Goal: Task Accomplishment & Management: Use online tool/utility

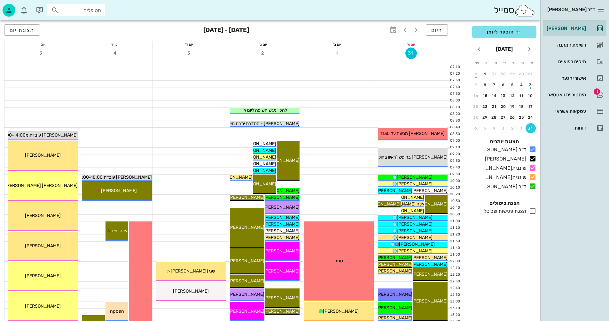
scroll to position [224, 0]
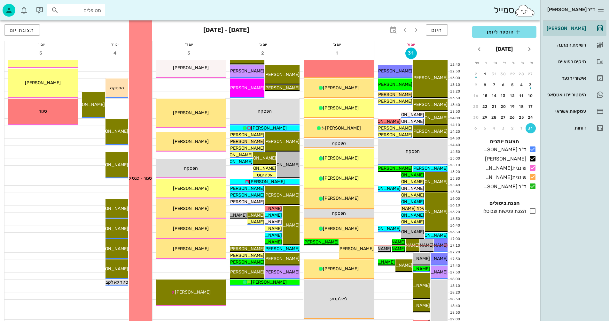
drag, startPoint x: 399, startPoint y: 247, endPoint x: 140, endPoint y: 277, distance: 261.0
click at [399, 247] on span "[PERSON_NAME]ל[PERSON_NAME]ם" at bounding box center [367, 248] width 77 height 5
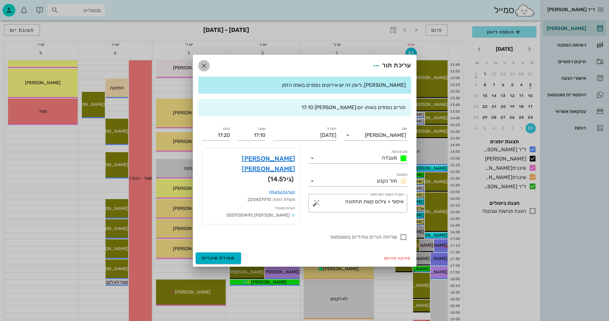
click at [202, 70] on icon "button" at bounding box center [204, 66] width 8 height 8
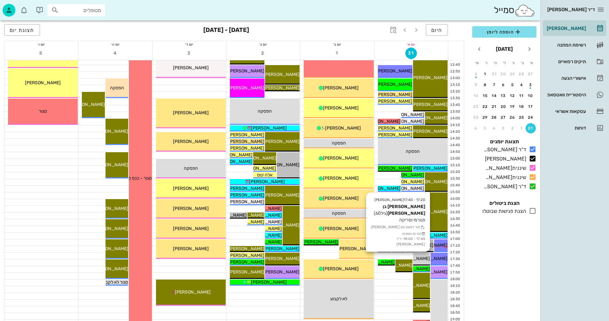
click at [420, 258] on span "[PERSON_NAME]ן בן[PERSON_NAME]ק" at bounding box center [390, 258] width 80 height 5
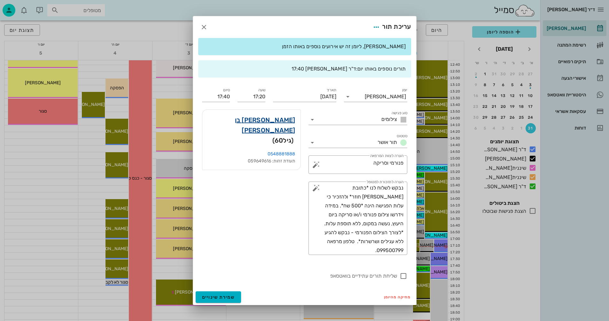
click at [292, 120] on link "[PERSON_NAME] בן [PERSON_NAME]" at bounding box center [251, 125] width 88 height 20
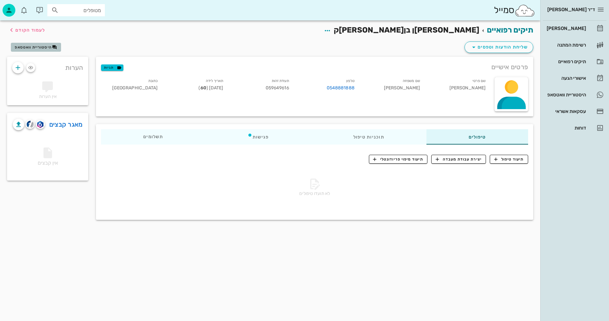
click at [41, 48] on span "היסטוריית וואטסאפ" at bounding box center [33, 47] width 37 height 4
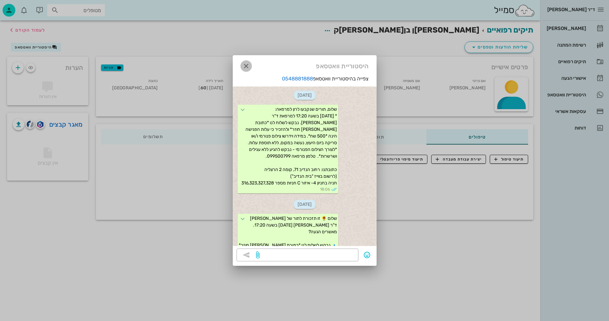
click at [246, 66] on icon "button" at bounding box center [246, 66] width 8 height 8
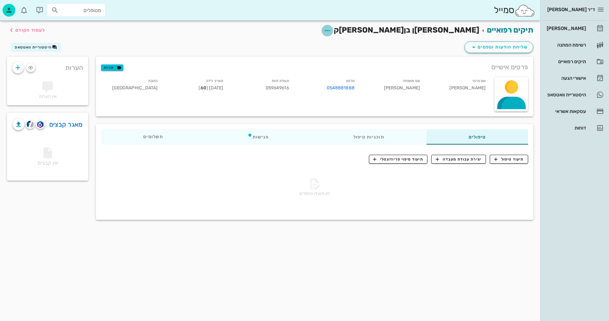
click at [331, 30] on icon "button" at bounding box center [327, 31] width 8 height 8
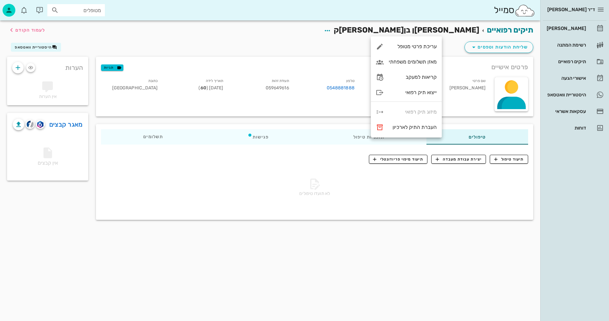
click at [352, 30] on div "תיקים רפואיים [PERSON_NAME]ן בן[PERSON_NAME]ק לעמוד הקודם" at bounding box center [270, 30] width 534 height 20
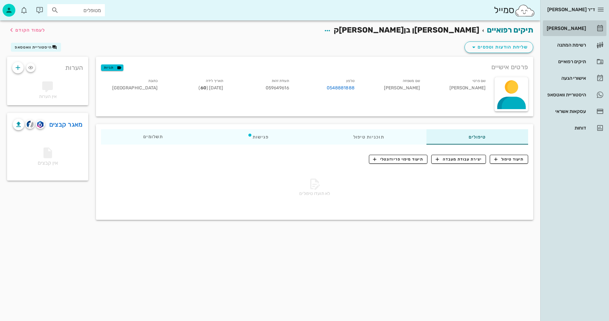
click at [571, 27] on div "[PERSON_NAME]" at bounding box center [565, 28] width 41 height 5
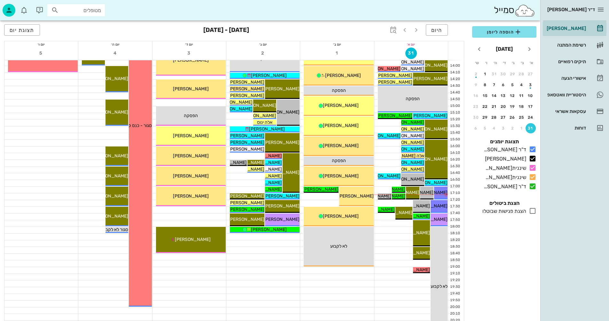
scroll to position [288, 0]
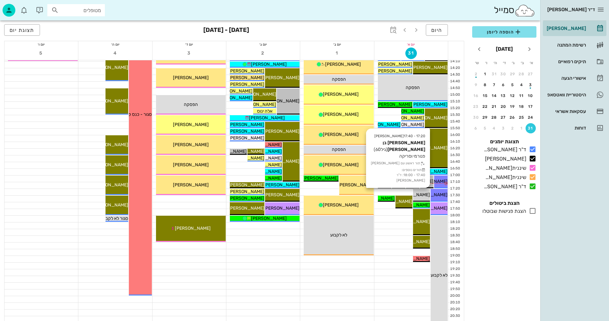
click at [423, 195] on span "[PERSON_NAME]ן בן[PERSON_NAME]ק" at bounding box center [390, 194] width 80 height 5
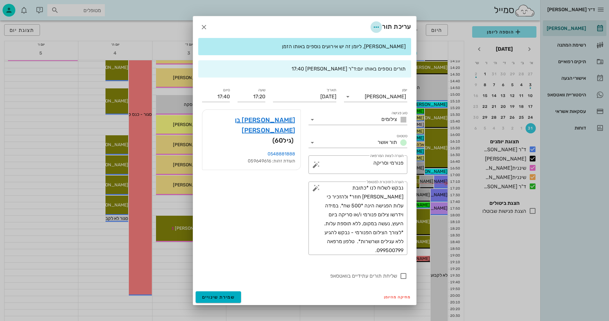
click at [375, 26] on icon "button" at bounding box center [376, 27] width 8 height 8
click at [279, 119] on link "[PERSON_NAME] בן [PERSON_NAME]" at bounding box center [251, 125] width 88 height 20
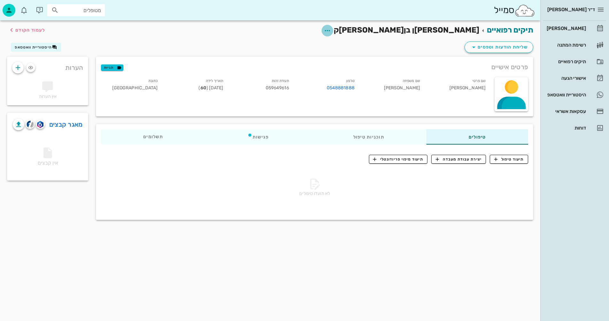
click at [331, 30] on icon "button" at bounding box center [327, 31] width 8 height 8
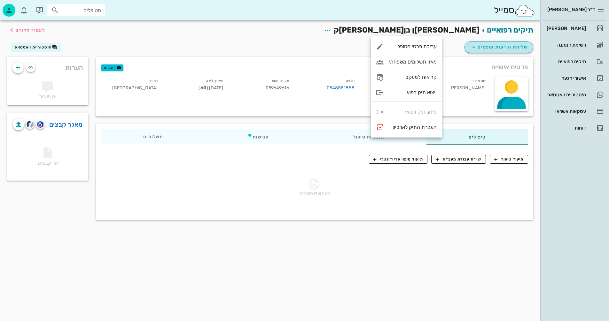
click at [485, 47] on span "שליחת הודעות וטפסים" at bounding box center [499, 47] width 58 height 8
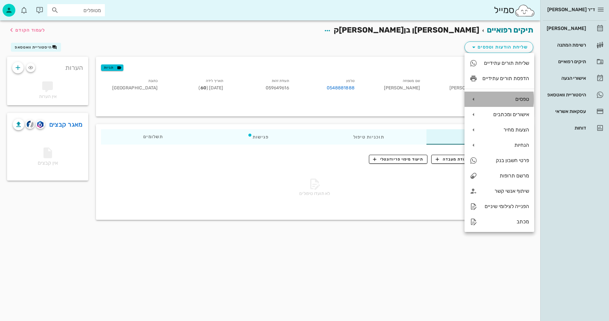
click at [516, 98] on div "טפסים" at bounding box center [505, 99] width 47 height 6
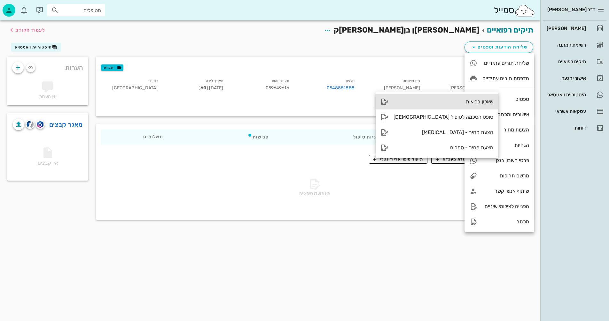
click at [430, 103] on div "שאלון בריאות" at bounding box center [443, 102] width 100 height 6
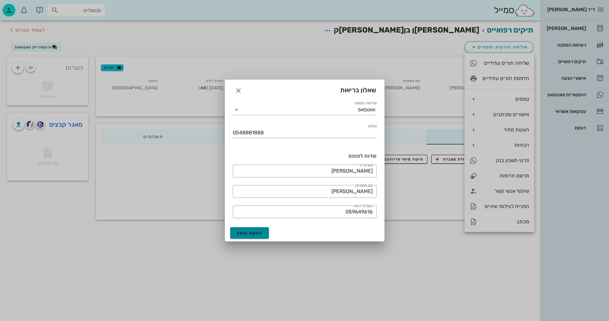
click at [250, 233] on span "הפקת טופס" at bounding box center [249, 233] width 26 height 5
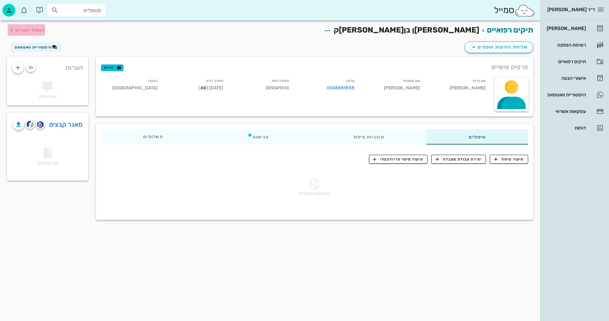
click at [35, 31] on span "לעמוד הקודם" at bounding box center [30, 29] width 30 height 5
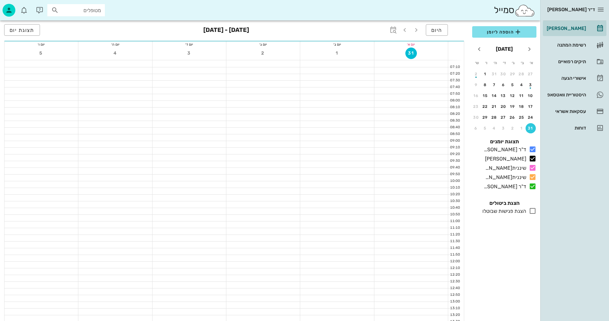
scroll to position [288, 0]
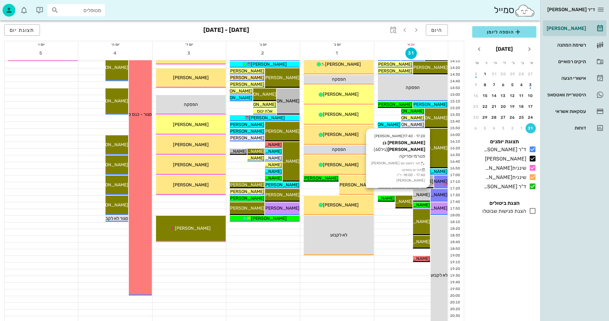
click at [421, 195] on span "[PERSON_NAME]ן בן[PERSON_NAME]ק" at bounding box center [390, 194] width 80 height 5
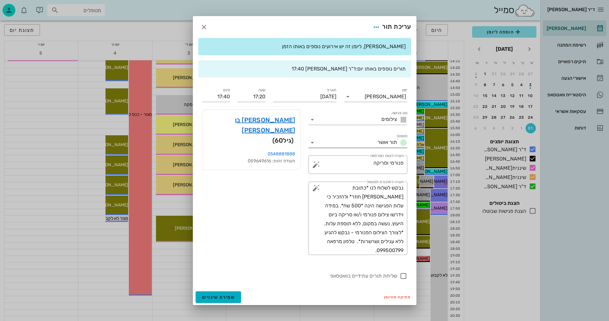
click at [315, 143] on icon at bounding box center [312, 143] width 8 height 8
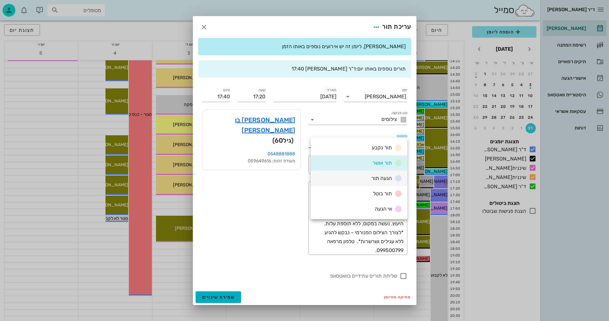
click at [377, 177] on span "הגעה תור" at bounding box center [381, 178] width 20 height 6
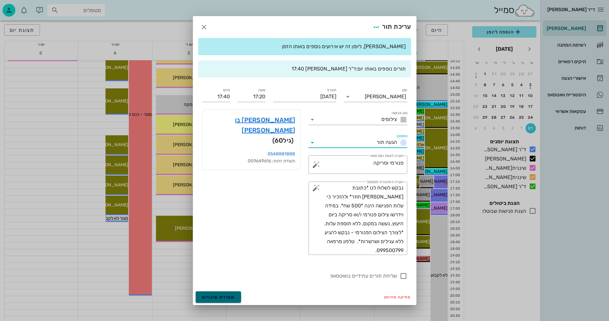
click at [228, 295] on span "שמירת שינויים" at bounding box center [218, 297] width 33 height 5
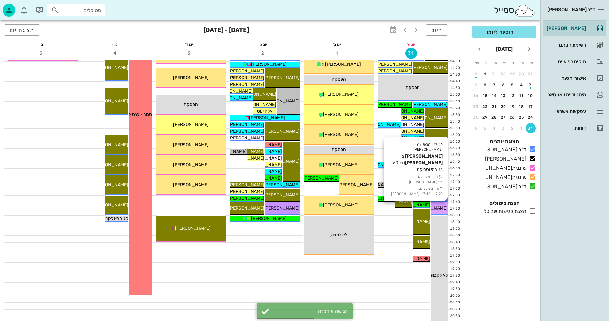
click at [441, 206] on span "[PERSON_NAME]ן בן[PERSON_NAME]ק" at bounding box center [408, 208] width 80 height 5
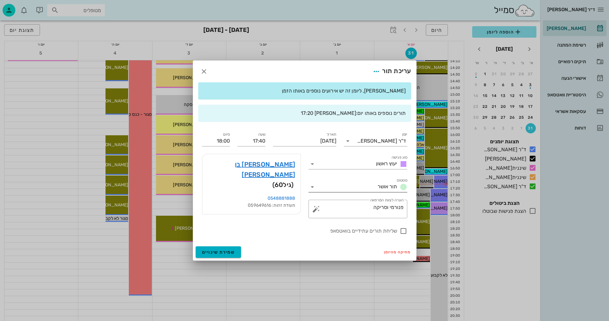
click at [313, 186] on icon at bounding box center [312, 187] width 8 height 8
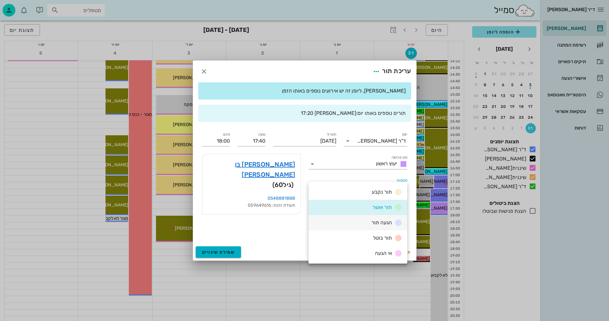
click at [377, 220] on span "הגעה תור" at bounding box center [381, 223] width 20 height 6
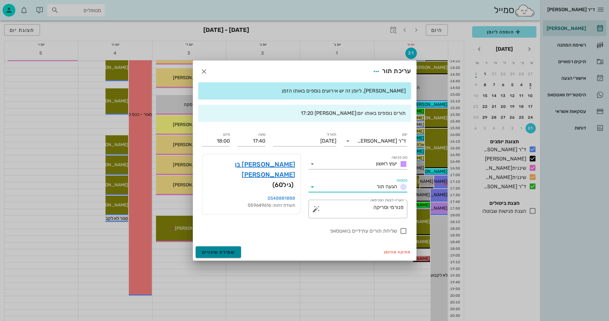
click at [216, 251] on span "שמירת שינויים" at bounding box center [218, 252] width 33 height 5
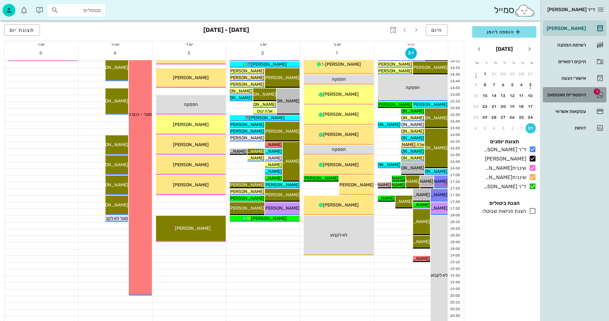
click at [561, 94] on div "היסטוריית וואטסאפ" at bounding box center [565, 94] width 41 height 5
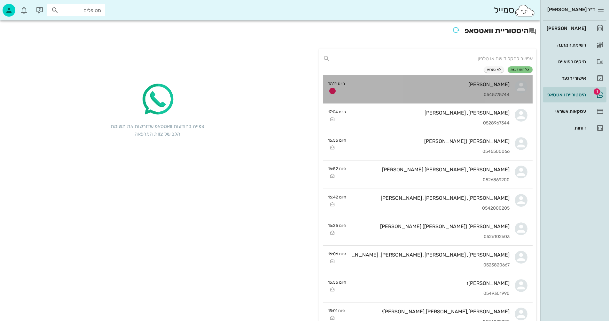
click at [390, 79] on div "[PERSON_NAME] 0545775744" at bounding box center [429, 89] width 159 height 28
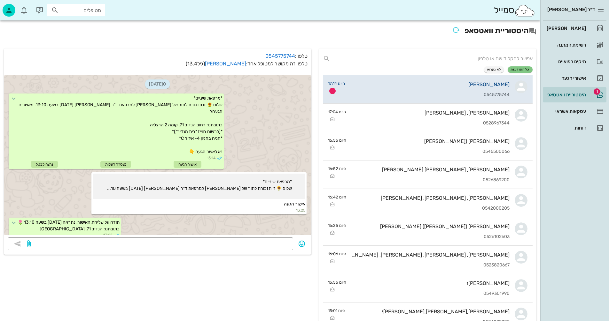
scroll to position [438, 0]
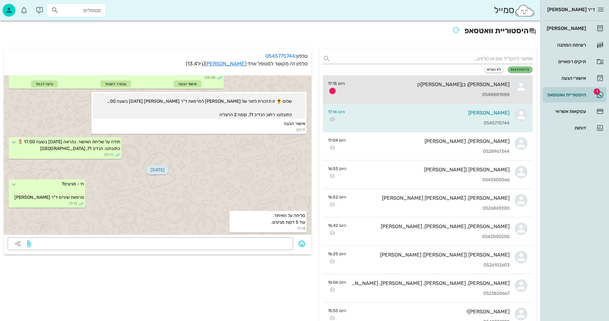
click at [446, 87] on div "[PERSON_NAME]ן בן[PERSON_NAME]ק" at bounding box center [429, 84] width 159 height 6
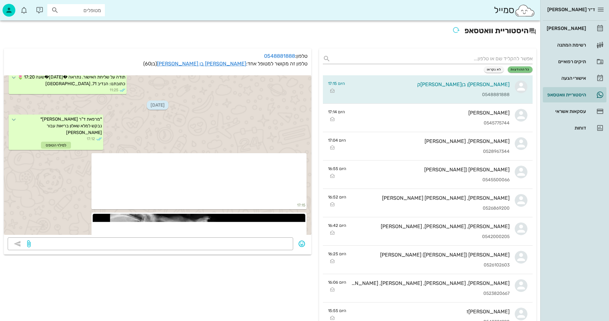
scroll to position [355, 0]
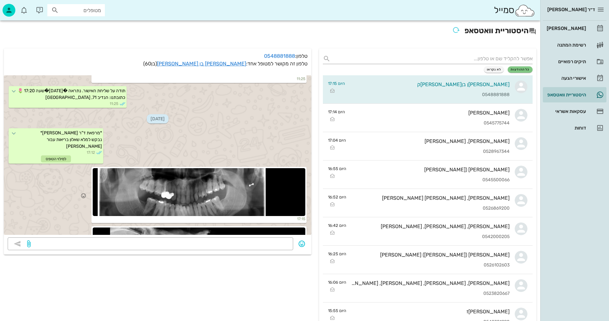
click at [185, 195] on div at bounding box center [199, 192] width 213 height 48
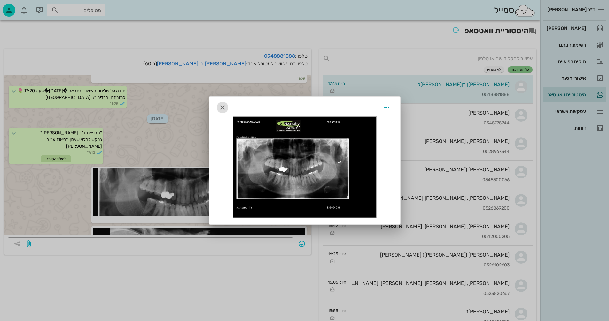
click at [224, 107] on icon "button" at bounding box center [223, 108] width 8 height 8
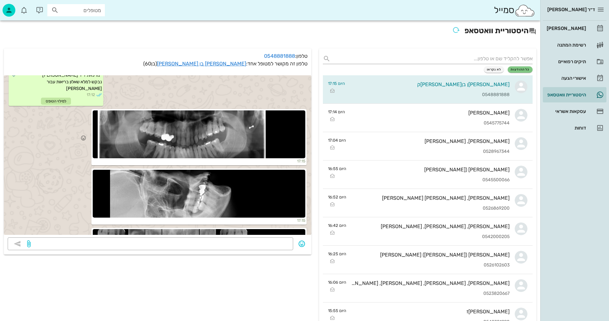
scroll to position [419, 0]
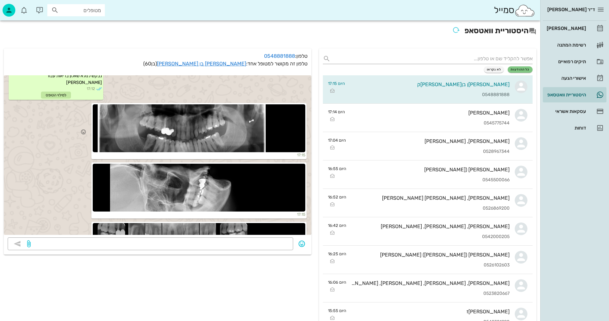
click at [231, 185] on div at bounding box center [199, 188] width 213 height 48
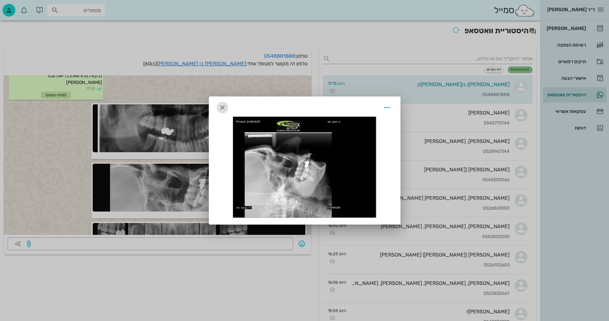
click at [222, 106] on icon "button" at bounding box center [223, 108] width 8 height 8
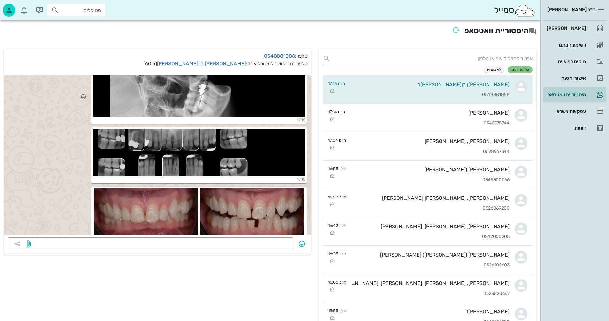
scroll to position [515, 0]
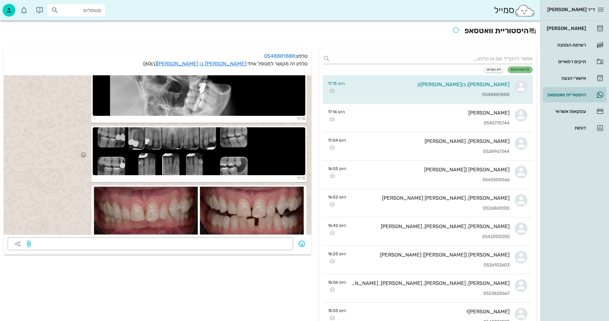
click at [239, 143] on div at bounding box center [199, 152] width 213 height 48
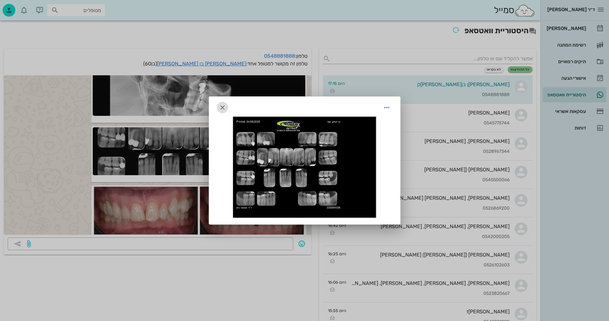
click at [222, 107] on icon "button" at bounding box center [223, 108] width 8 height 8
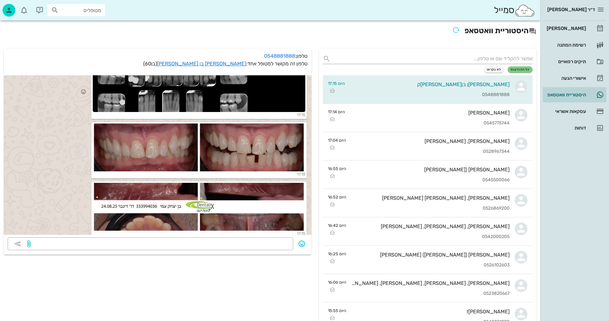
scroll to position [579, 0]
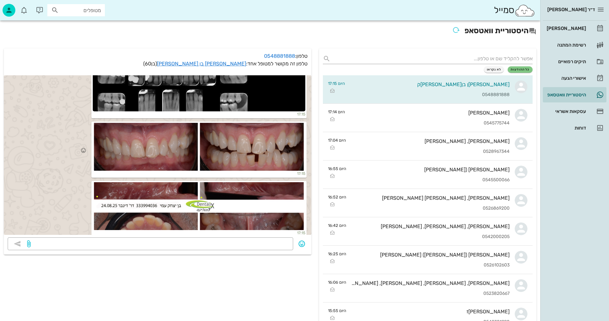
click at [166, 146] on div at bounding box center [199, 147] width 213 height 48
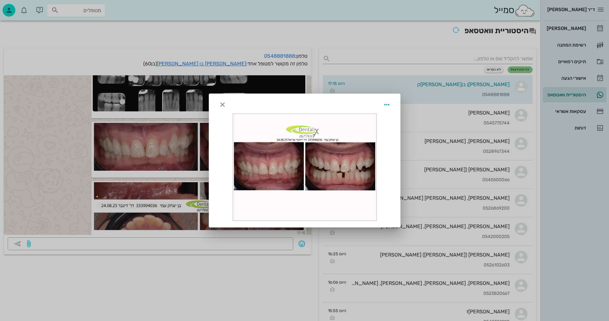
scroll to position [702, 0]
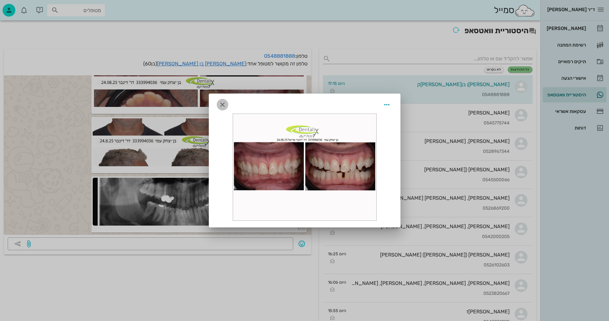
click at [224, 104] on icon "button" at bounding box center [223, 105] width 8 height 8
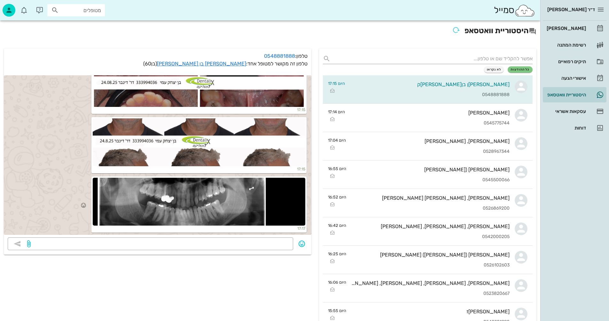
click at [219, 200] on div at bounding box center [199, 202] width 213 height 48
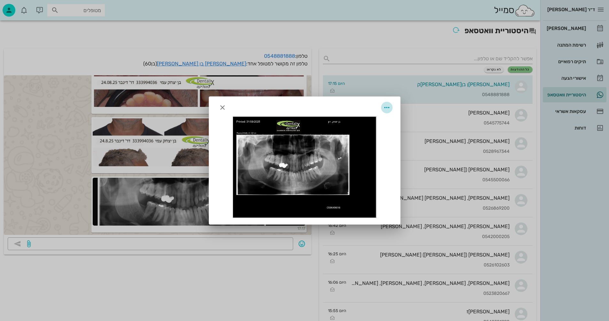
click at [387, 107] on icon "button" at bounding box center [387, 108] width 8 height 8
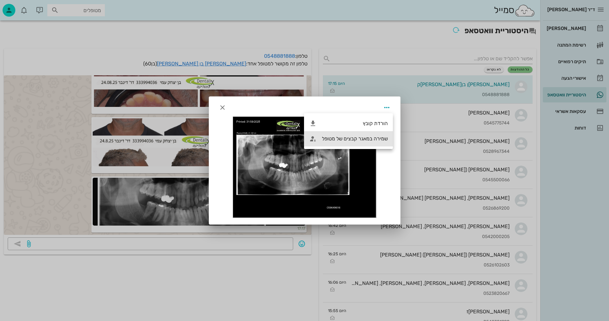
click at [345, 139] on div "שמירה במאגר קבצים של מטופל" at bounding box center [355, 139] width 66 height 6
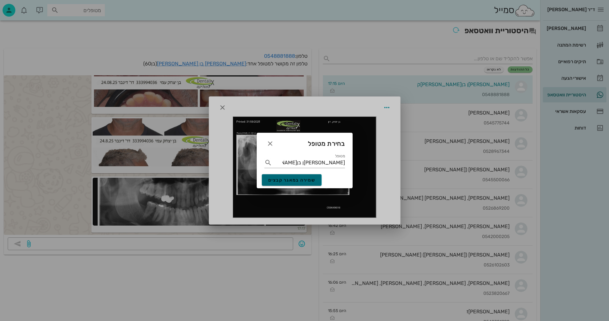
click at [295, 180] on span "שמירה במאגר קבצים" at bounding box center [291, 180] width 47 height 5
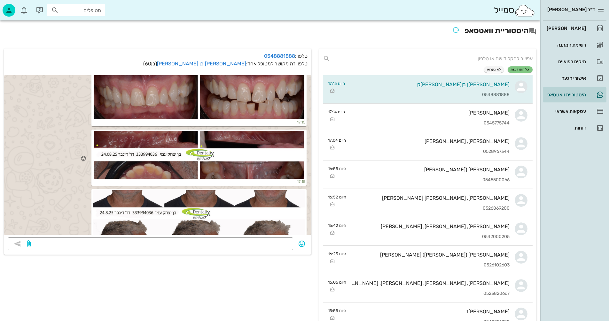
scroll to position [670, 0]
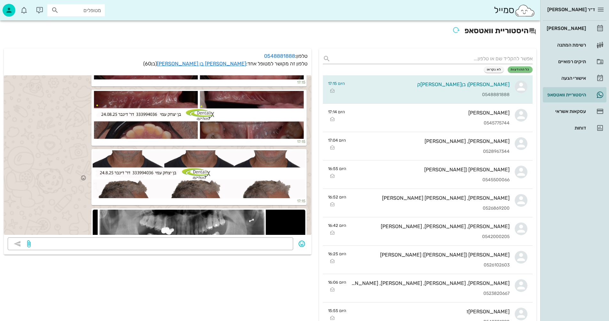
click at [239, 161] on div at bounding box center [199, 175] width 213 height 48
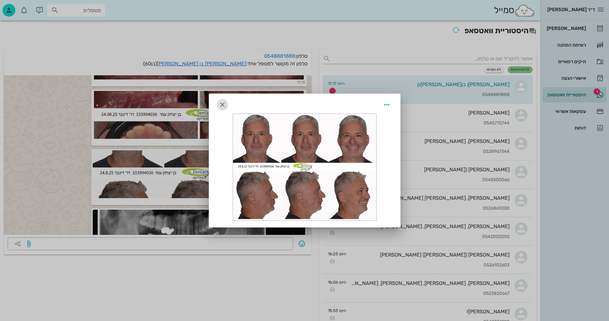
click at [221, 104] on icon "button" at bounding box center [223, 105] width 8 height 8
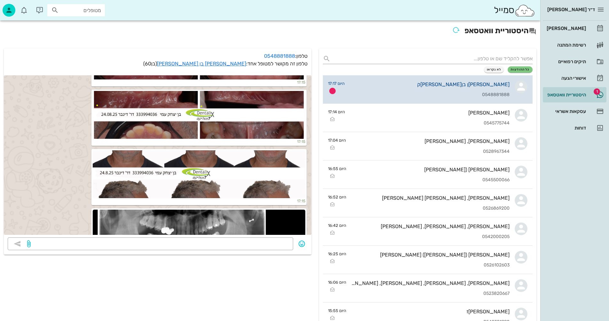
click at [394, 89] on div "[PERSON_NAME] בן [PERSON_NAME] 0548881888" at bounding box center [430, 89] width 160 height 28
click at [480, 91] on div "[PERSON_NAME] בן [PERSON_NAME] 0548881888" at bounding box center [430, 89] width 160 height 28
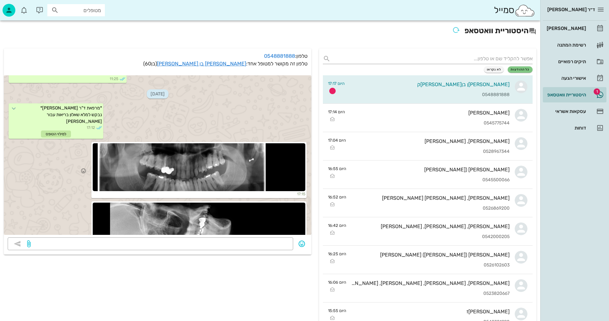
scroll to position [383, 0]
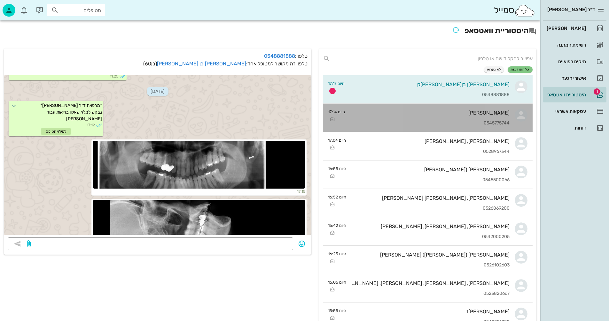
click at [421, 123] on div "0545775744" at bounding box center [429, 123] width 159 height 5
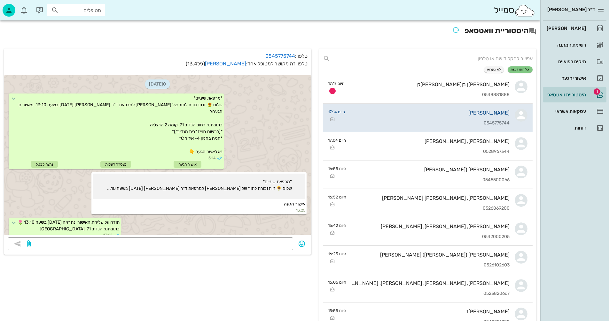
scroll to position [438, 0]
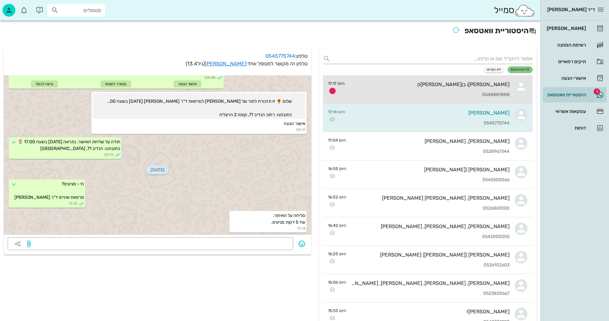
click at [466, 94] on div "0548881888" at bounding box center [430, 94] width 160 height 5
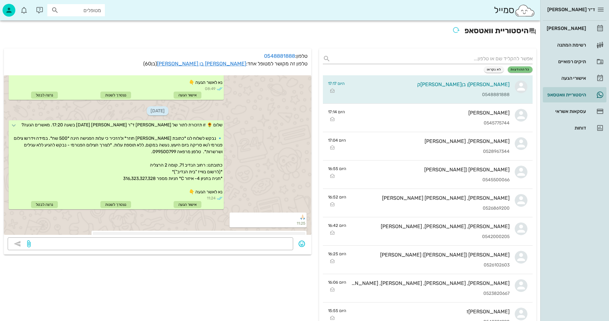
scroll to position [159, 0]
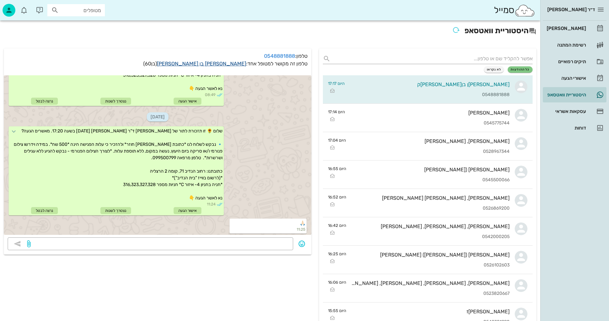
click at [232, 62] on link "[PERSON_NAME] בן [PERSON_NAME]" at bounding box center [201, 64] width 89 height 6
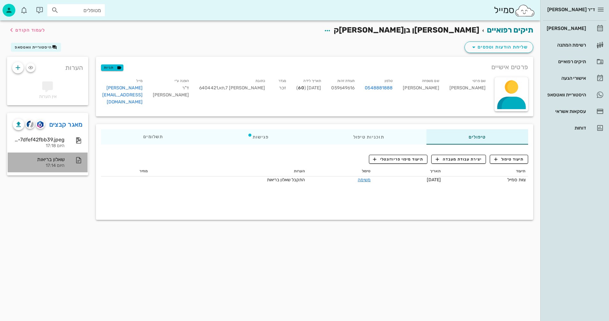
click at [57, 160] on div "שאלון בריאות" at bounding box center [39, 160] width 52 height 6
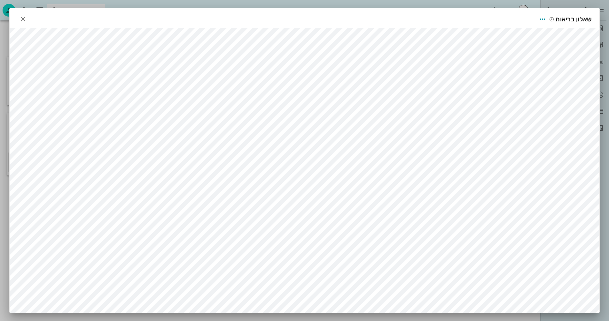
scroll to position [4, 0]
click at [25, 15] on icon "button" at bounding box center [23, 19] width 8 height 8
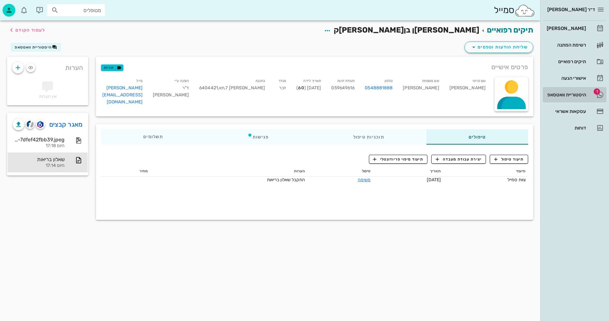
click at [558, 95] on div "היסטוריית וואטסאפ" at bounding box center [565, 94] width 41 height 5
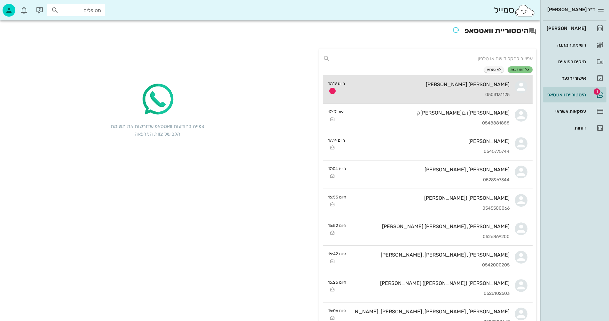
click at [420, 90] on div "[PERSON_NAME] [PERSON_NAME] 0503131125" at bounding box center [429, 89] width 159 height 28
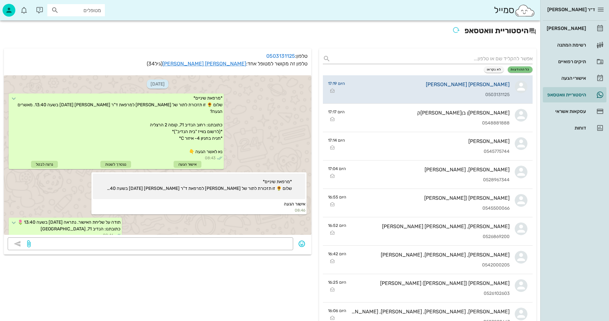
scroll to position [722, 0]
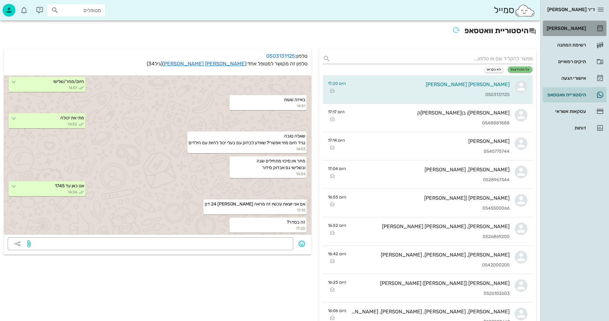
click at [567, 27] on div "[PERSON_NAME]" at bounding box center [565, 28] width 41 height 5
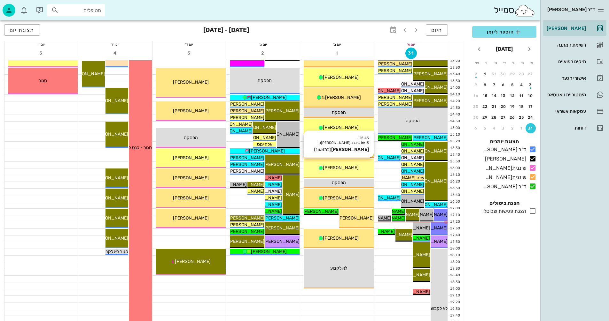
scroll to position [256, 0]
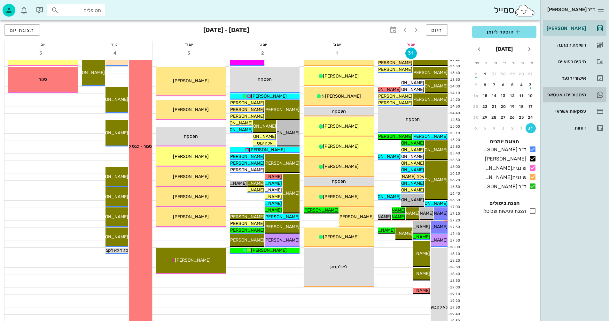
click at [557, 95] on div "היסטוריית וואטסאפ" at bounding box center [565, 94] width 41 height 5
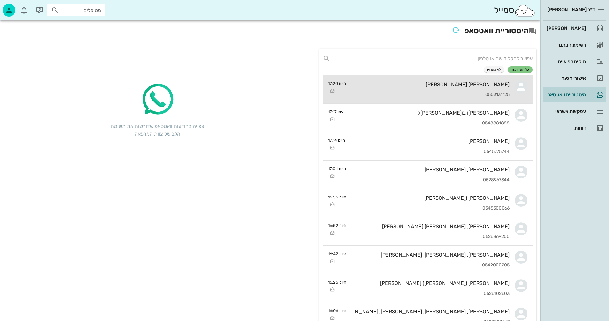
click at [445, 91] on div "[PERSON_NAME] [PERSON_NAME] 0503131125" at bounding box center [430, 89] width 159 height 28
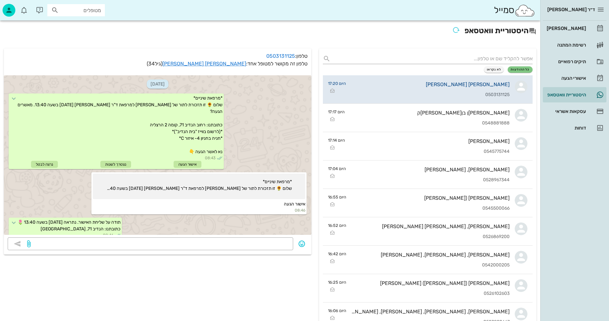
scroll to position [722, 0]
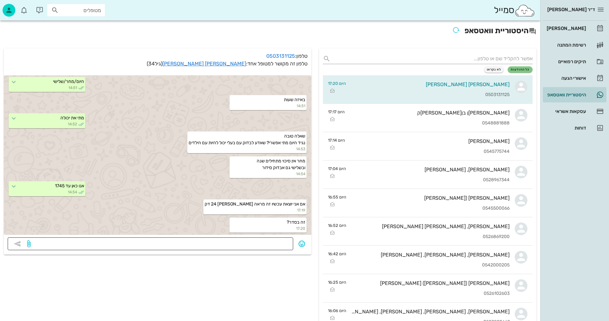
click at [268, 241] on textarea at bounding box center [160, 245] width 257 height 10
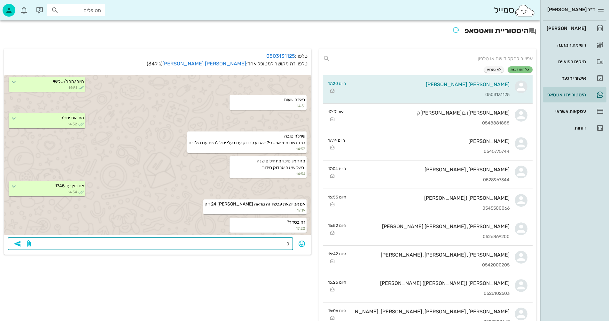
type textarea "כן"
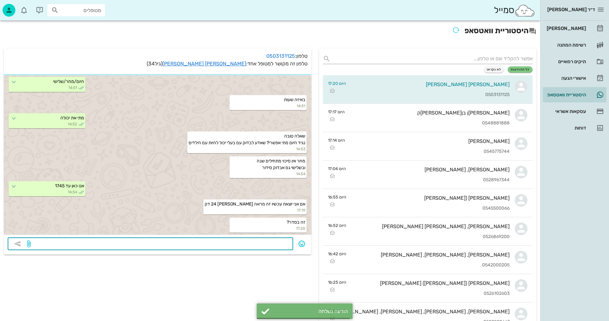
scroll to position [740, 0]
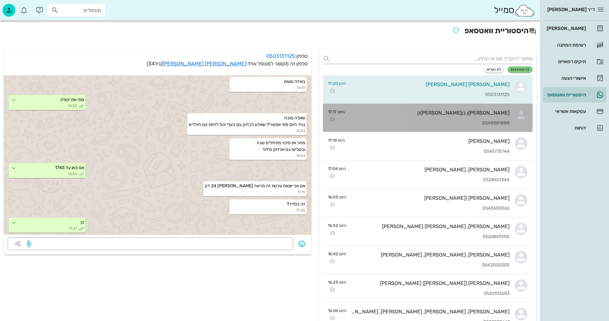
click at [423, 112] on div "[PERSON_NAME]ן בן[PERSON_NAME]ק" at bounding box center [430, 113] width 160 height 6
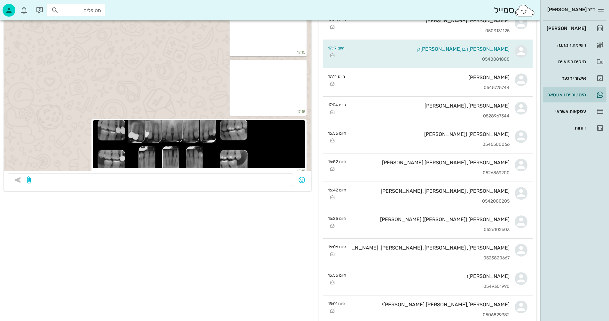
scroll to position [415, 0]
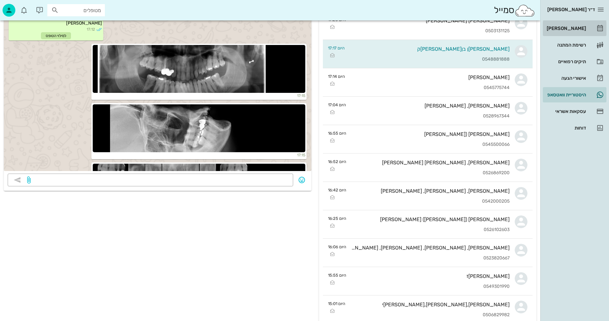
click at [569, 27] on div "[PERSON_NAME]" at bounding box center [565, 28] width 41 height 5
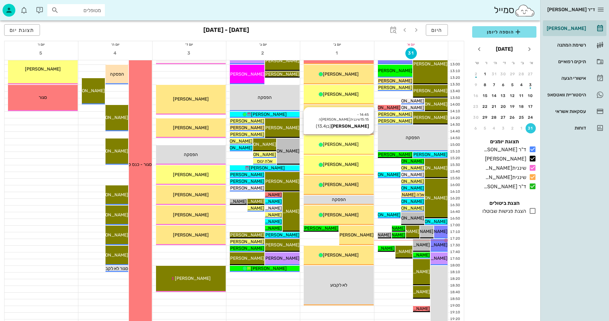
scroll to position [256, 0]
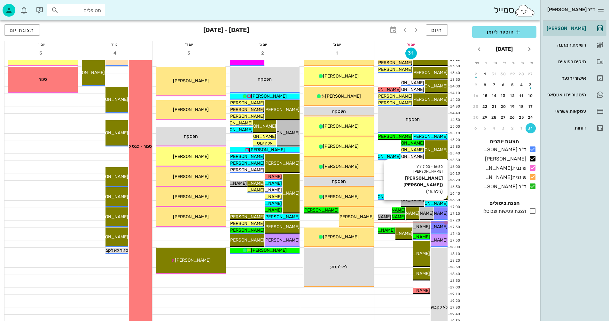
click at [432, 203] on span "[PERSON_NAME] ([PERSON_NAME]" at bounding box center [410, 203] width 74 height 5
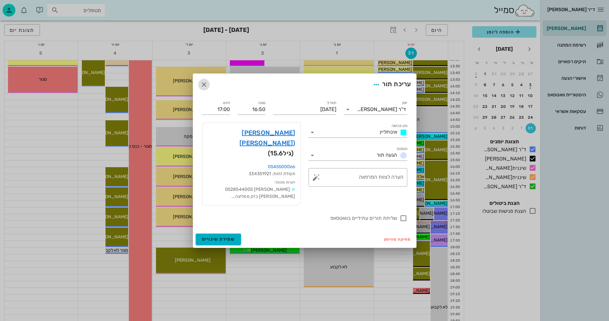
click at [202, 89] on icon "button" at bounding box center [204, 85] width 8 height 8
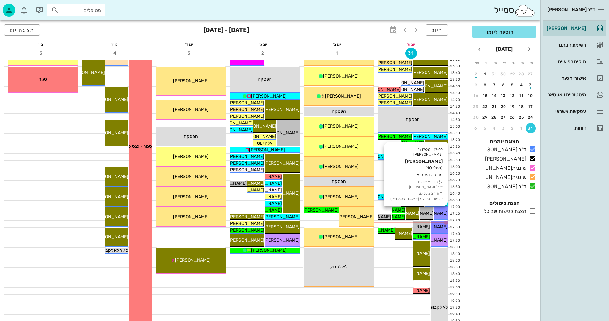
click at [441, 214] on span "[PERSON_NAME]" at bounding box center [430, 213] width 36 height 5
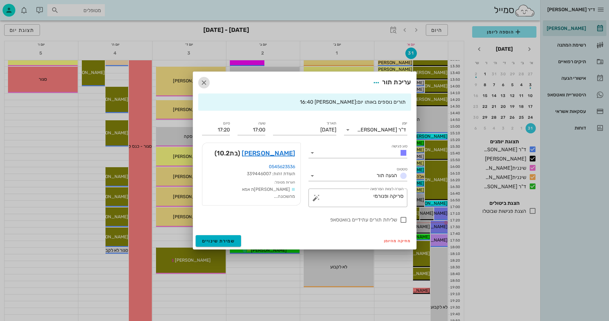
click at [203, 81] on icon "button" at bounding box center [204, 83] width 8 height 8
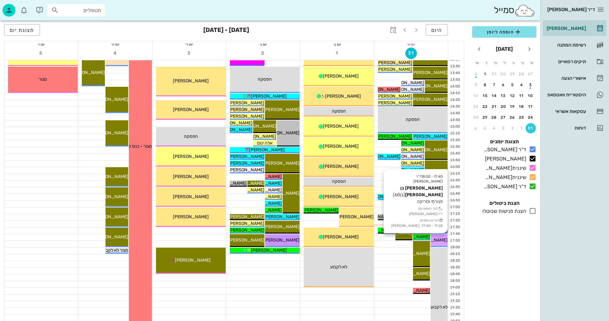
click at [442, 240] on span "[PERSON_NAME]ן בן[PERSON_NAME]ק" at bounding box center [408, 240] width 80 height 5
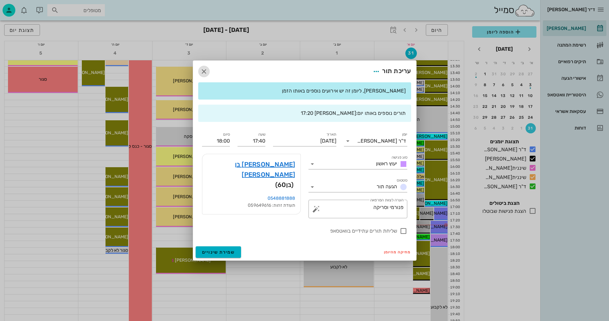
click at [204, 69] on icon "button" at bounding box center [204, 72] width 8 height 8
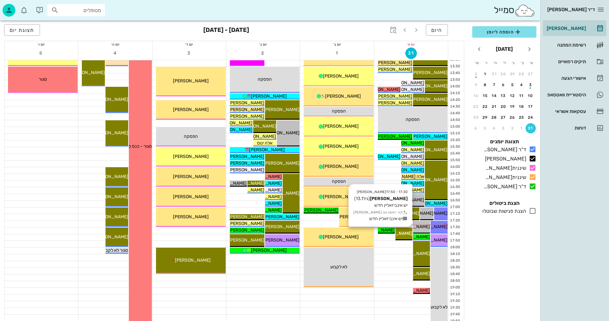
click at [405, 233] on span "[PERSON_NAME]" at bounding box center [394, 233] width 36 height 5
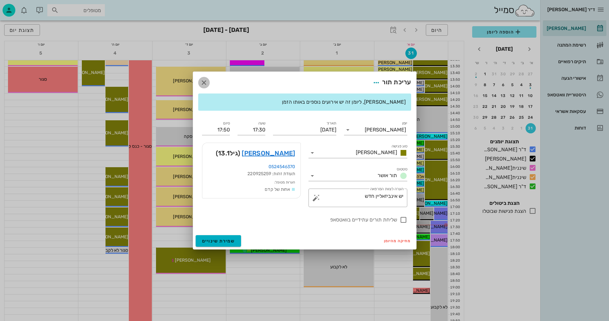
click at [203, 82] on icon "button" at bounding box center [204, 83] width 8 height 8
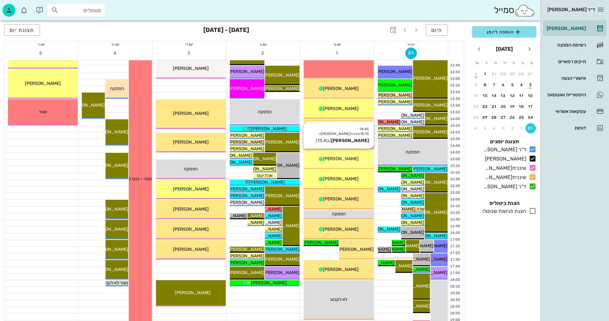
scroll to position [224, 0]
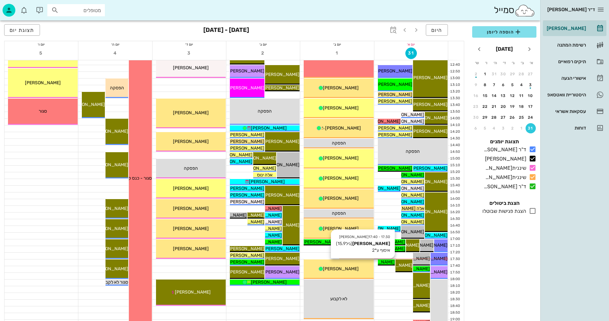
click at [387, 262] on span "[PERSON_NAME]" at bounding box center [377, 262] width 36 height 5
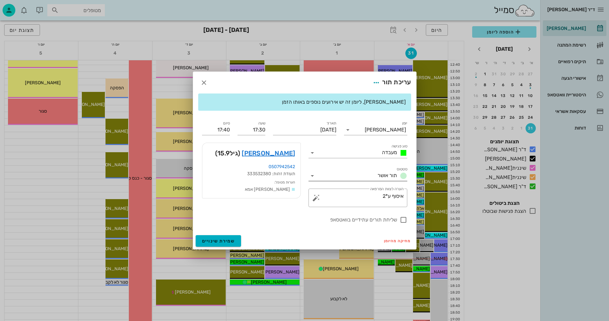
click at [313, 174] on icon at bounding box center [312, 176] width 8 height 8
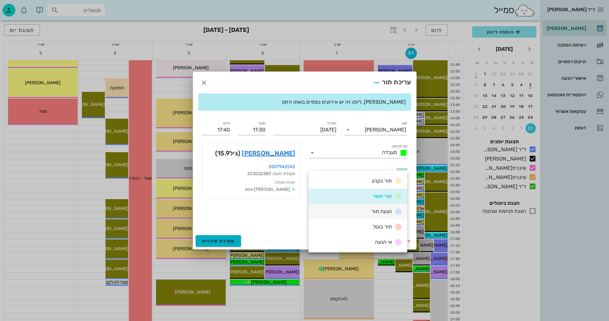
click at [379, 211] on span "הגעה תור" at bounding box center [381, 212] width 20 height 6
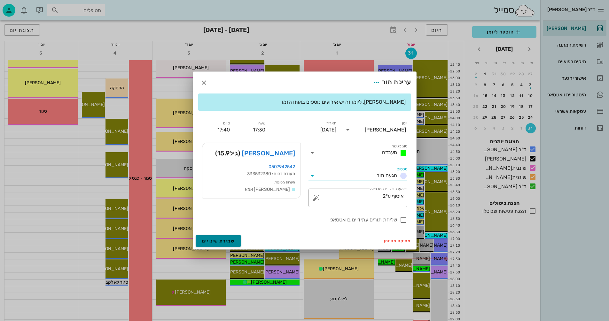
click at [219, 241] on span "שמירת שינויים" at bounding box center [218, 241] width 33 height 5
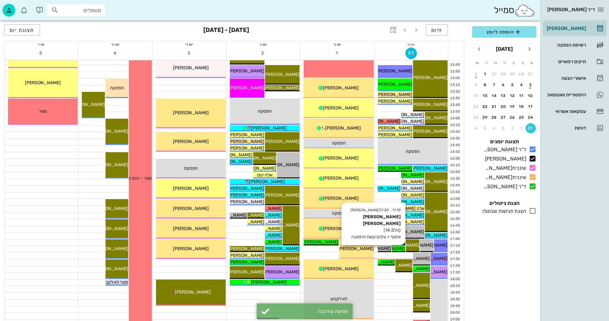
click at [398, 247] on span "[PERSON_NAME]ל[PERSON_NAME]ם" at bounding box center [367, 248] width 77 height 5
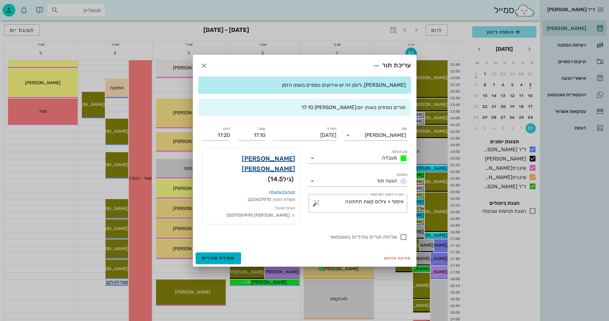
click at [278, 166] on link "[PERSON_NAME] [PERSON_NAME]" at bounding box center [251, 164] width 88 height 20
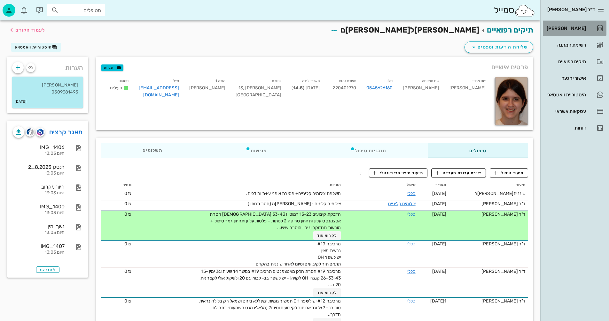
click at [572, 28] on div "[PERSON_NAME]" at bounding box center [565, 28] width 41 height 5
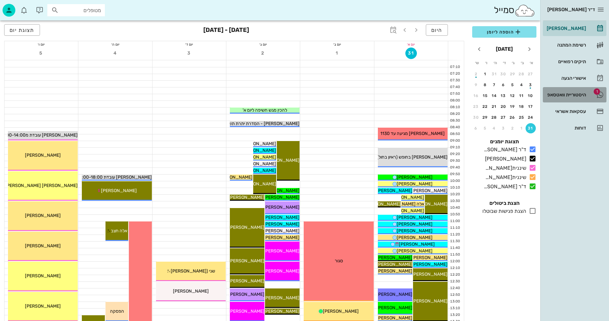
click at [566, 95] on div "היסטוריית וואטסאפ" at bounding box center [565, 94] width 41 height 5
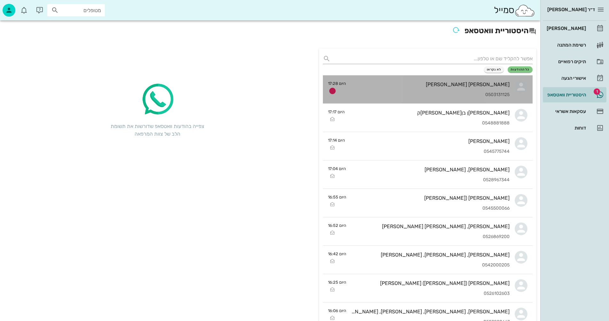
click at [417, 85] on div "[PERSON_NAME] [PERSON_NAME]" at bounding box center [430, 84] width 159 height 6
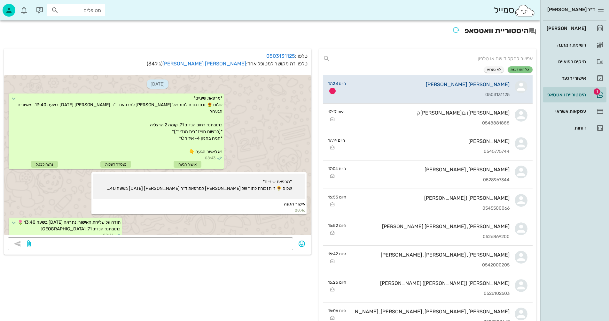
scroll to position [777, 0]
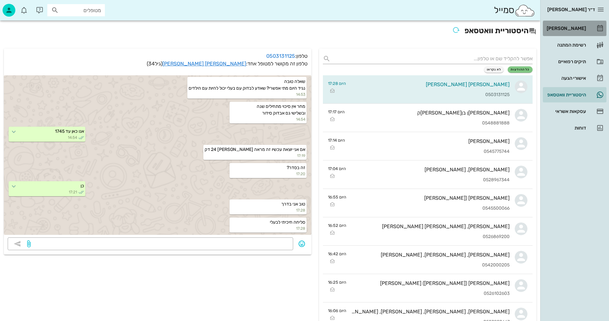
click at [568, 30] on div "[PERSON_NAME]" at bounding box center [565, 28] width 41 height 5
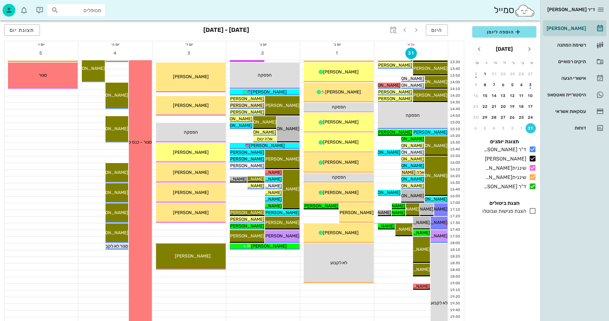
scroll to position [288, 0]
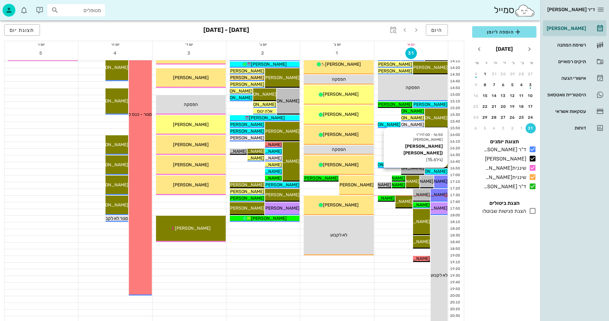
click at [438, 171] on span "[PERSON_NAME] ([PERSON_NAME]" at bounding box center [410, 171] width 74 height 5
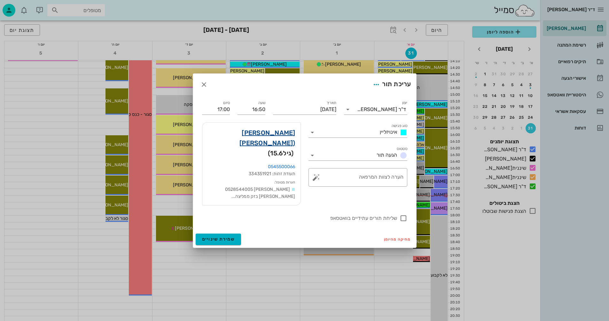
click at [283, 139] on link "[PERSON_NAME] ([PERSON_NAME]" at bounding box center [251, 138] width 88 height 20
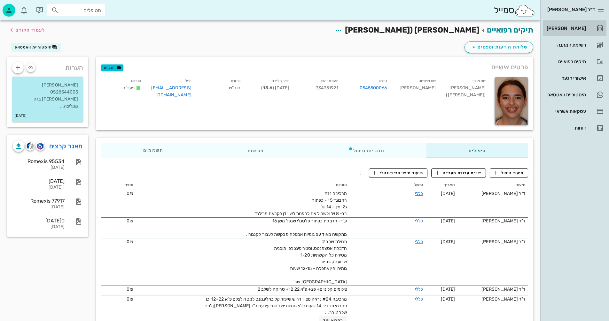
click at [573, 25] on div "[PERSON_NAME]" at bounding box center [565, 28] width 41 height 10
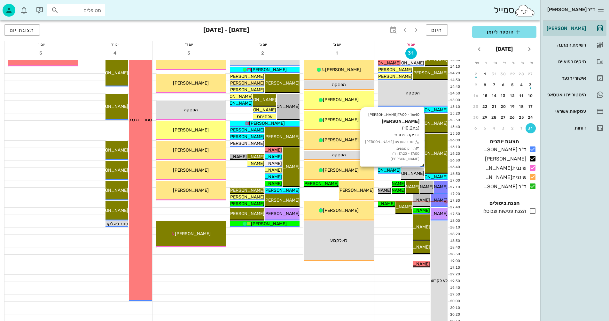
scroll to position [288, 0]
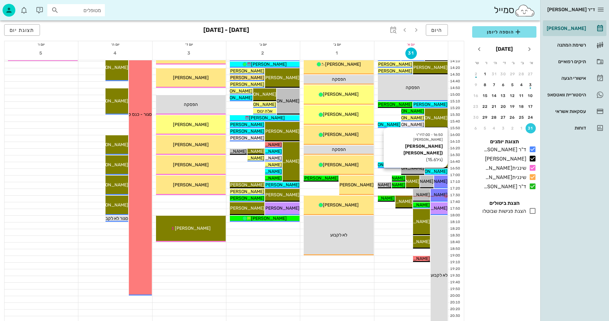
click at [439, 172] on span "[PERSON_NAME] ([PERSON_NAME]" at bounding box center [410, 171] width 74 height 5
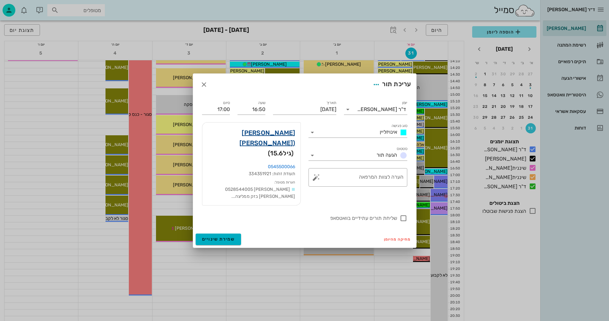
click at [275, 140] on link "[PERSON_NAME] ([PERSON_NAME]" at bounding box center [251, 138] width 88 height 20
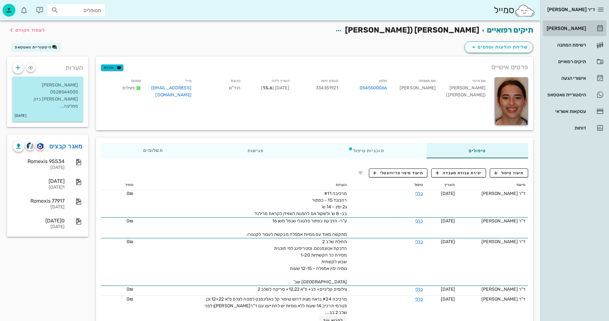
click at [569, 28] on div "[PERSON_NAME]" at bounding box center [565, 28] width 41 height 5
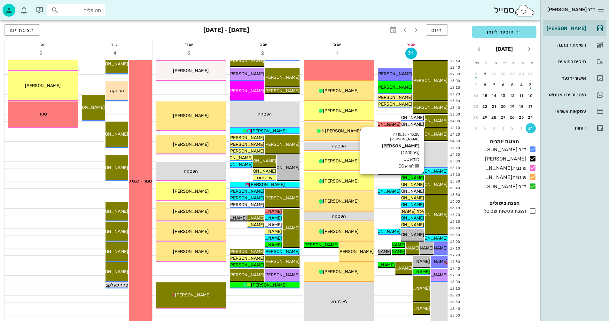
scroll to position [256, 0]
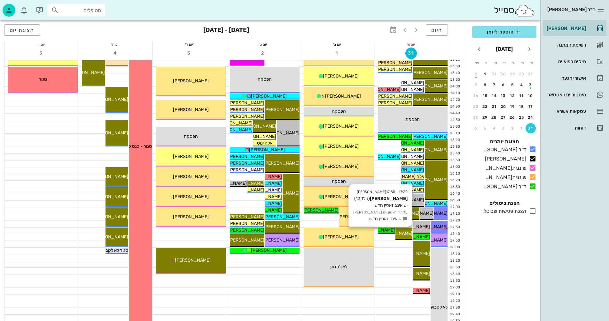
click at [407, 232] on span "[PERSON_NAME]" at bounding box center [394, 233] width 36 height 5
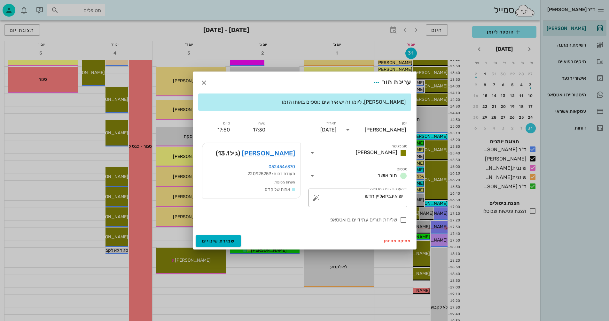
click at [310, 176] on icon at bounding box center [312, 176] width 8 height 8
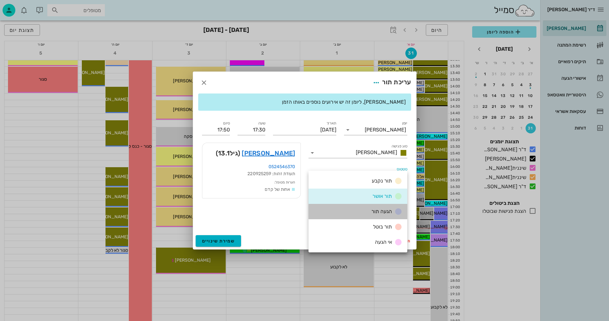
click at [371, 211] on div "הגעה תור" at bounding box center [385, 212] width 33 height 8
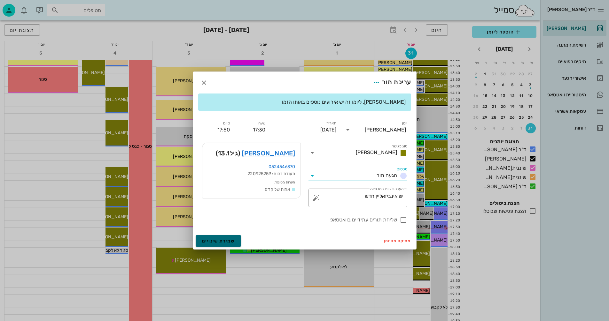
click at [210, 240] on span "שמירת שינויים" at bounding box center [218, 241] width 33 height 5
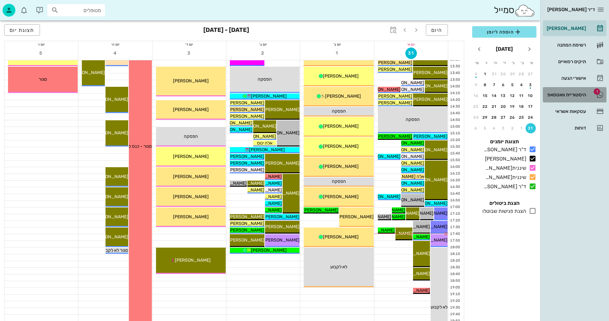
click at [563, 93] on div "היסטוריית וואטסאפ" at bounding box center [565, 94] width 41 height 5
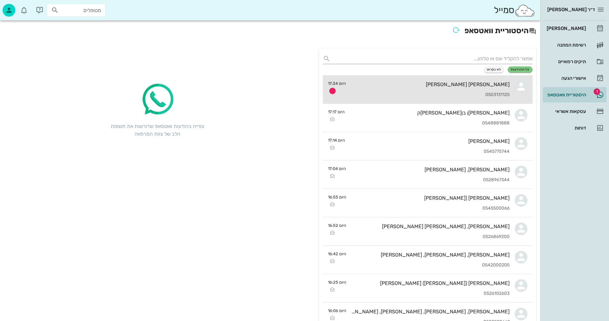
click at [437, 89] on div "[PERSON_NAME] [PERSON_NAME] 0503131125" at bounding box center [430, 89] width 159 height 28
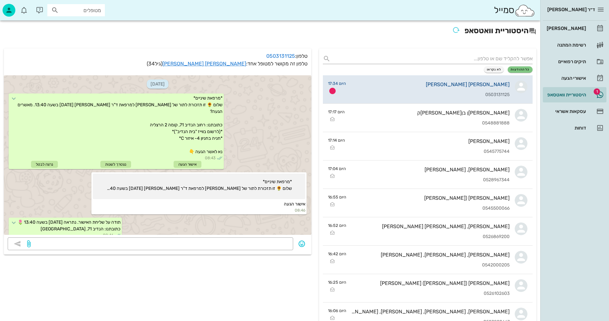
scroll to position [795, 0]
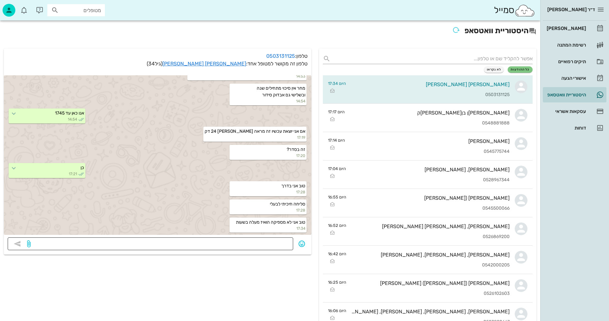
click at [259, 245] on textarea at bounding box center [160, 245] width 257 height 10
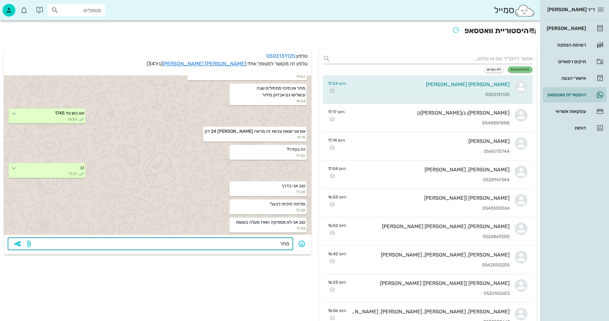
type textarea "מחר?"
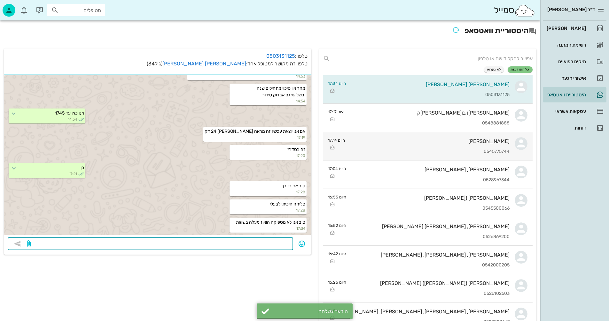
scroll to position [813, 0]
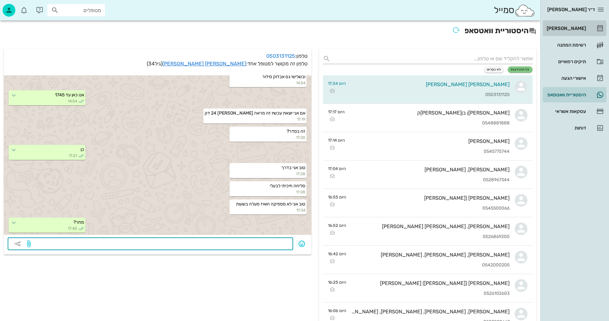
click at [571, 27] on div "[PERSON_NAME]" at bounding box center [565, 28] width 41 height 5
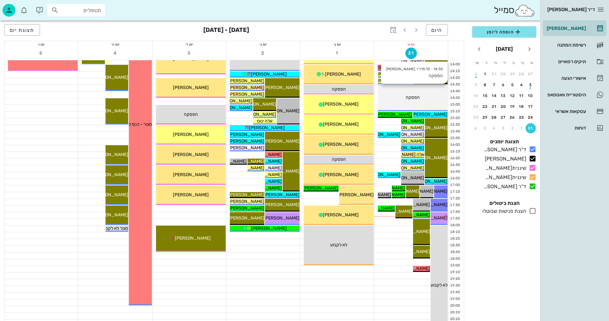
scroll to position [288, 0]
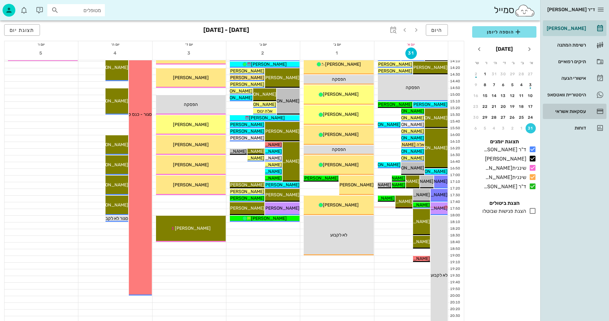
click at [570, 111] on div "עסקאות אשראי" at bounding box center [565, 111] width 41 height 5
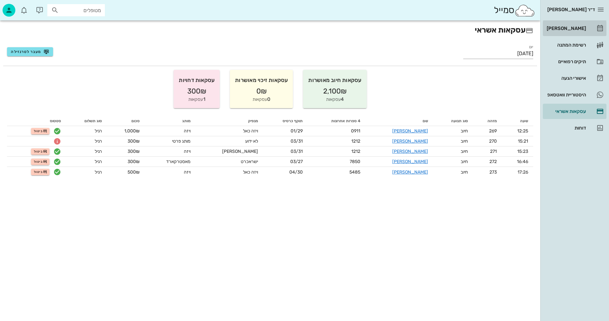
click at [575, 28] on div "[PERSON_NAME]" at bounding box center [565, 28] width 41 height 5
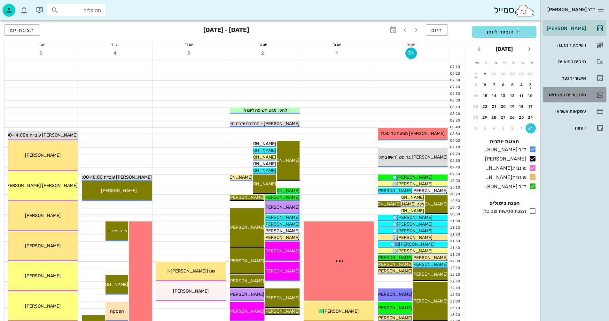
click at [567, 93] on div "היסטוריית וואטסאפ" at bounding box center [565, 94] width 41 height 5
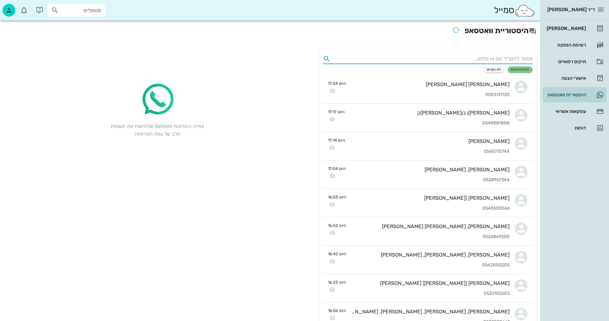
click at [465, 56] on input "text" at bounding box center [432, 59] width 199 height 10
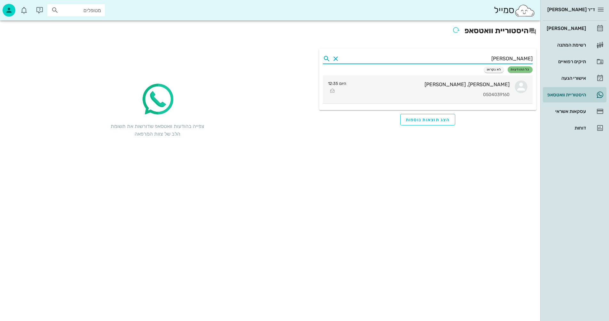
type input "[PERSON_NAME]"
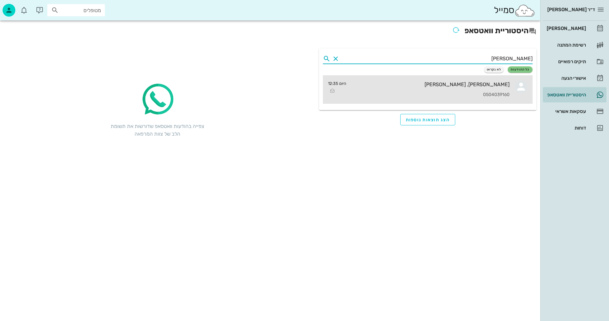
click at [445, 90] on div "[PERSON_NAME], [PERSON_NAME] 0504039160" at bounding box center [430, 89] width 158 height 28
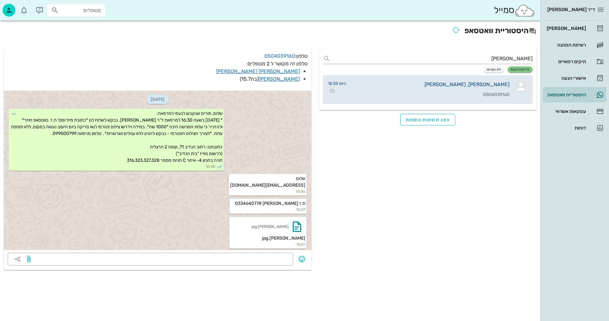
scroll to position [770, 0]
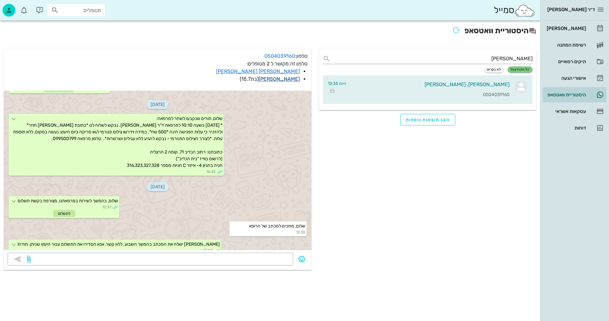
click at [290, 78] on link "[PERSON_NAME]" at bounding box center [279, 79] width 41 height 6
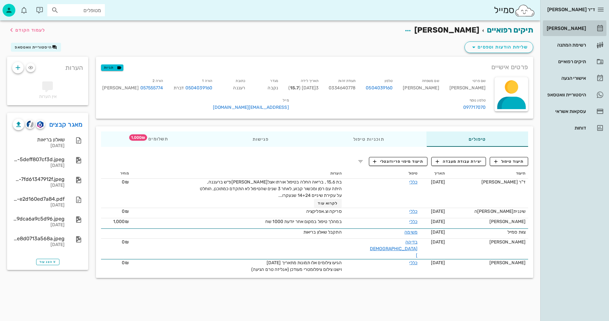
click at [572, 26] on div "[PERSON_NAME]" at bounding box center [565, 28] width 41 height 5
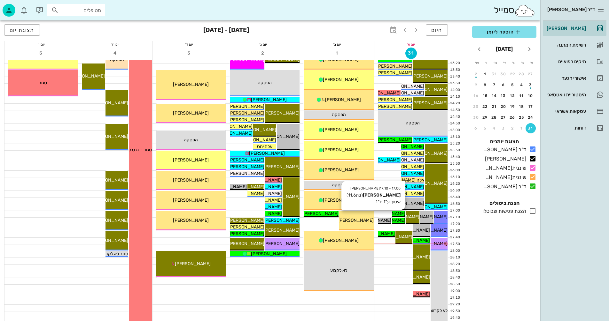
scroll to position [256, 0]
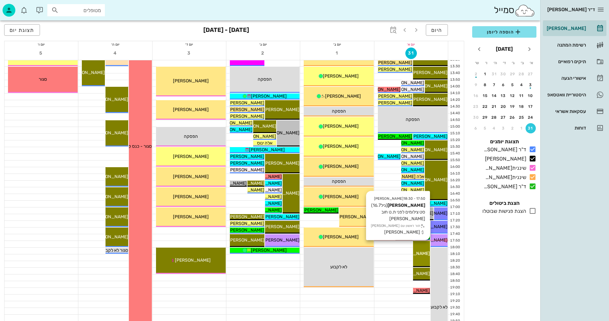
click at [420, 253] on span "[PERSON_NAME]" at bounding box center [412, 253] width 36 height 5
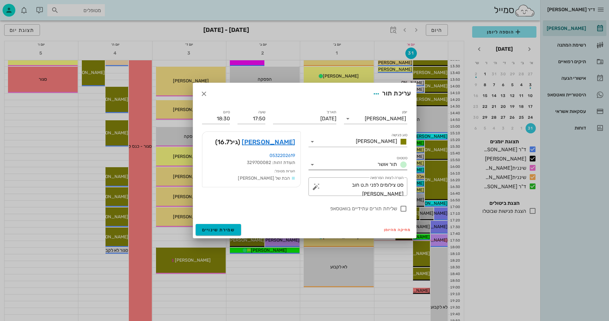
click at [311, 163] on icon at bounding box center [312, 165] width 8 height 8
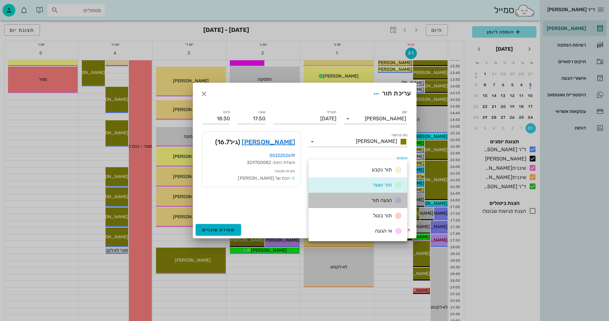
click at [377, 202] on span "הגעה תור" at bounding box center [381, 200] width 20 height 6
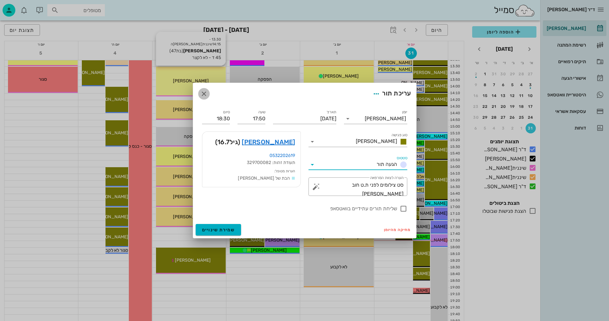
click at [201, 96] on icon "button" at bounding box center [204, 94] width 8 height 8
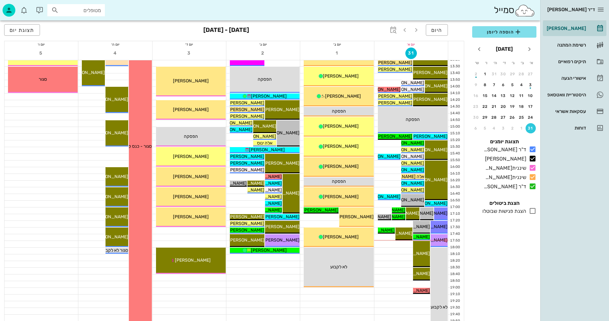
click at [74, 6] on input "מטופלים" at bounding box center [80, 10] width 41 height 8
type input "[PERSON_NAME]"
click at [85, 29] on div "0508878222" at bounding box center [64, 29] width 70 height 5
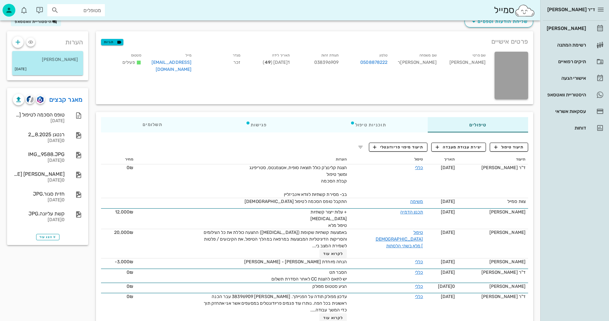
scroll to position [64, 0]
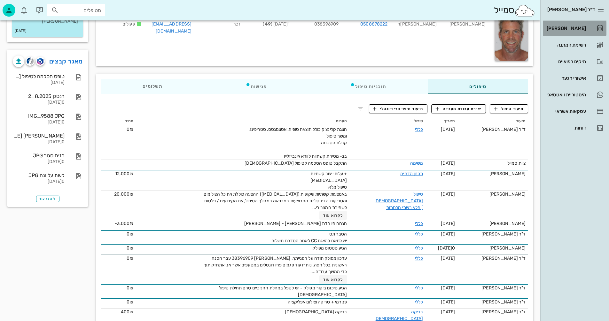
click at [568, 28] on div "[PERSON_NAME]" at bounding box center [565, 28] width 41 height 5
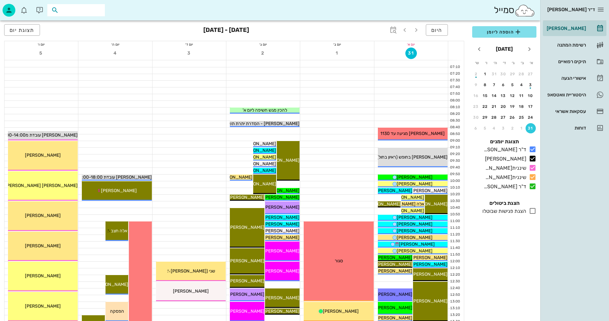
click at [88, 9] on input "text" at bounding box center [80, 10] width 41 height 8
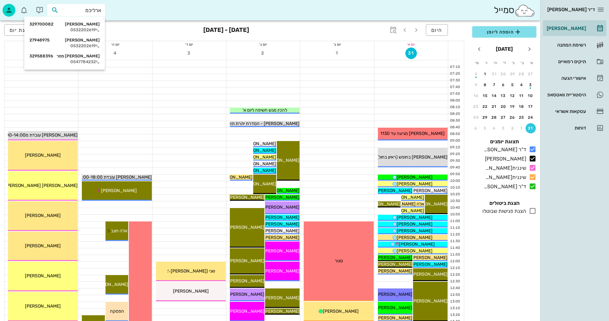
type input "[PERSON_NAME]"
click at [88, 26] on div "[PERSON_NAME] 329700082" at bounding box center [64, 24] width 70 height 5
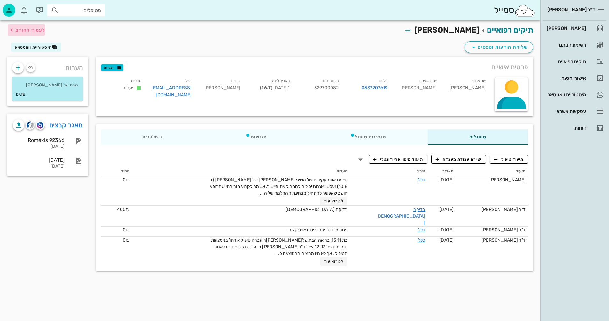
click at [36, 28] on span "לעמוד הקודם" at bounding box center [30, 29] width 30 height 5
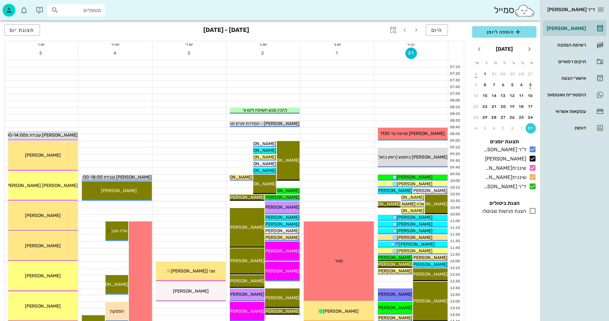
click at [88, 10] on input "מטופלים" at bounding box center [80, 10] width 41 height 8
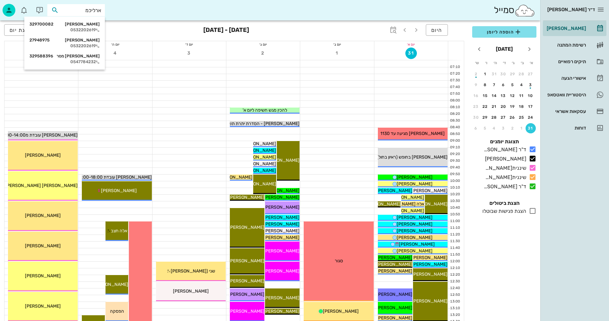
type input "[PERSON_NAME]"
click at [86, 43] on div "[PERSON_NAME] 27948975 0532202619" at bounding box center [64, 43] width 70 height 16
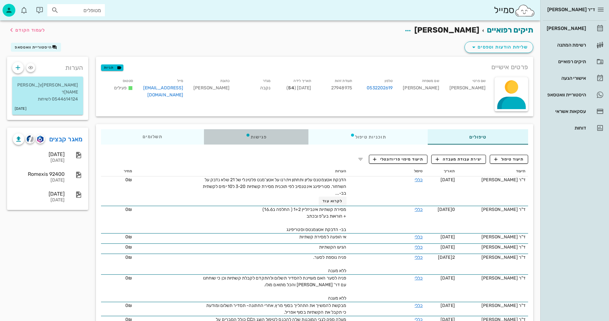
click at [258, 138] on div "פגישות" at bounding box center [256, 136] width 105 height 15
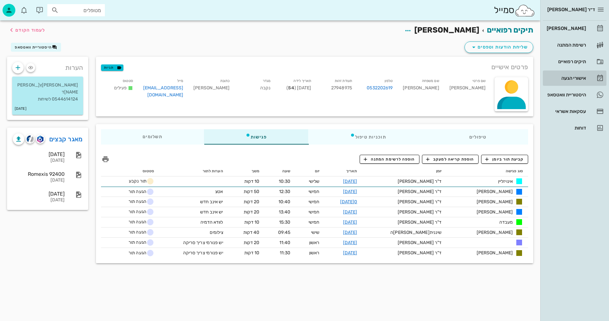
click at [572, 77] on div "אישורי הגעה" at bounding box center [565, 78] width 41 height 5
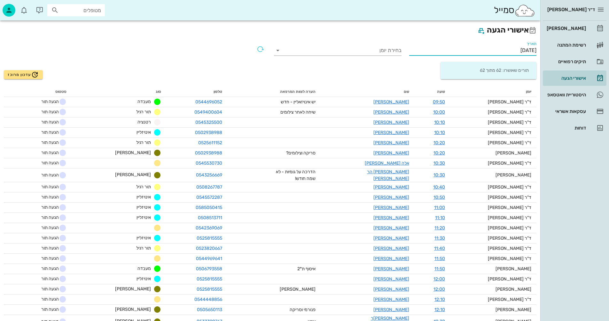
click at [497, 49] on input "[DATE]" at bounding box center [473, 50] width 128 height 10
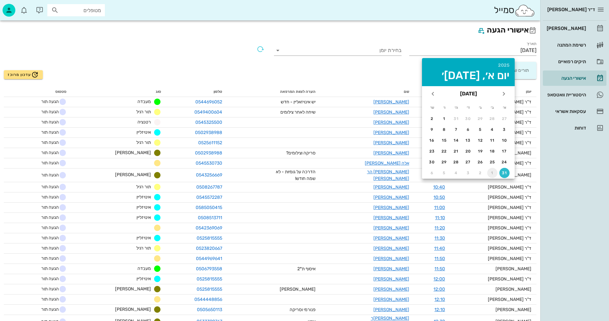
click at [492, 172] on div "1" at bounding box center [492, 173] width 10 height 4
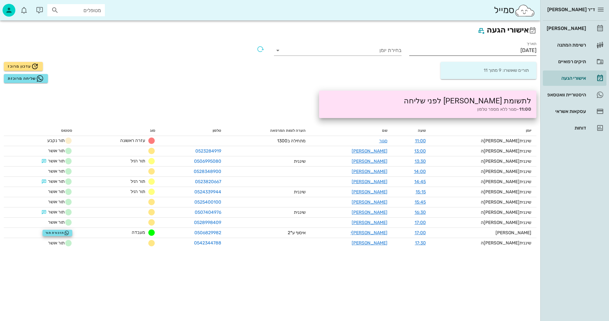
click at [501, 50] on input "[DATE]" at bounding box center [473, 50] width 128 height 10
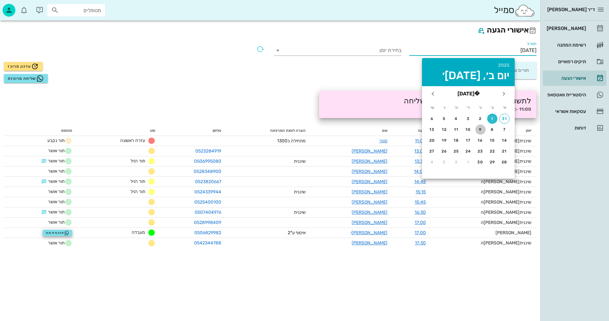
click at [481, 128] on div "9" at bounding box center [480, 130] width 10 height 4
type input "[DATE]"
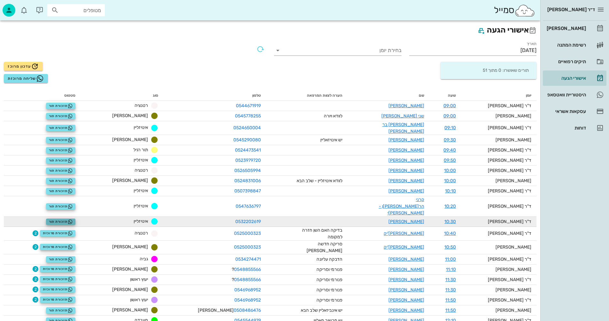
click at [72, 220] on span "תזכורת תור" at bounding box center [61, 222] width 24 height 5
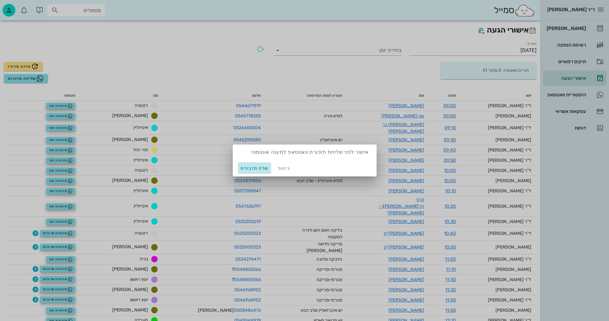
click at [258, 167] on span "שלח תזכורת" at bounding box center [254, 168] width 28 height 5
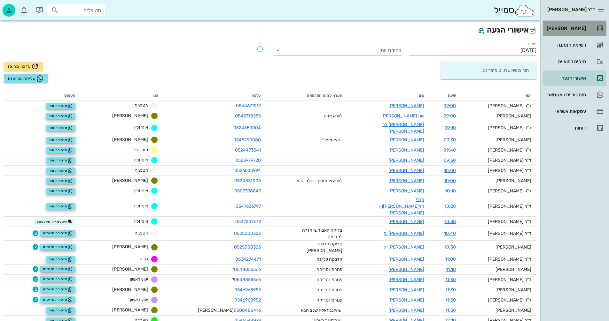
click at [569, 28] on div "[PERSON_NAME]" at bounding box center [565, 28] width 41 height 5
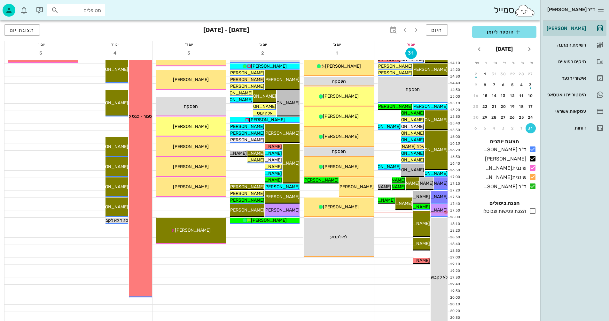
scroll to position [303, 0]
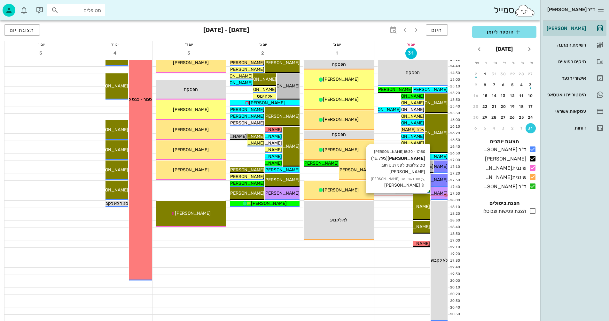
click at [421, 206] on span "[PERSON_NAME]" at bounding box center [412, 206] width 36 height 5
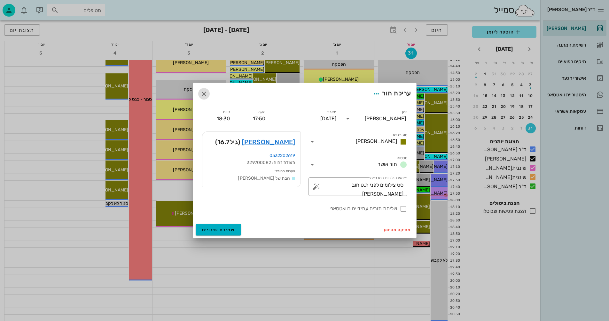
click at [202, 90] on icon "button" at bounding box center [204, 94] width 8 height 8
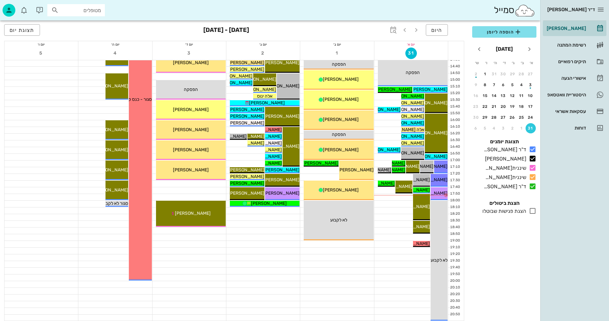
click at [89, 8] on input "מטופלים" at bounding box center [80, 10] width 41 height 8
click at [436, 29] on span "היום" at bounding box center [436, 30] width 11 height 6
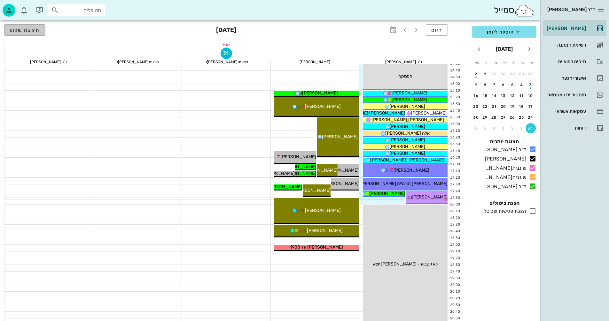
click at [23, 31] on span "תצוגת שבוע" at bounding box center [25, 30] width 30 height 6
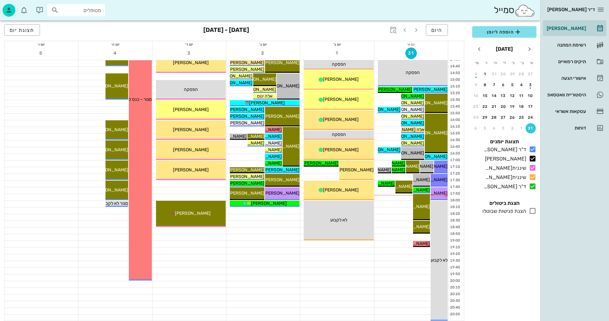
click at [93, 8] on input "מטופלים" at bounding box center [80, 10] width 41 height 8
type input "[PERSON_NAME]"
click at [87, 28] on div "0508878222" at bounding box center [64, 29] width 70 height 5
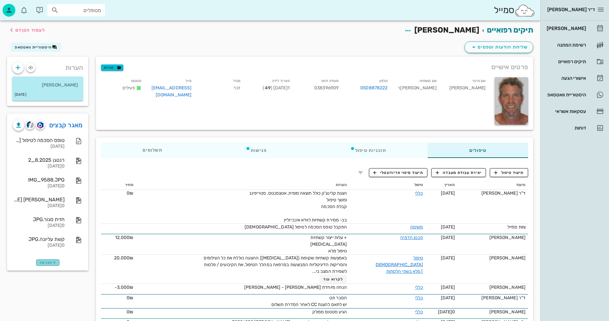
click at [48, 262] on span "הצג עוד" at bounding box center [47, 263] width 17 height 4
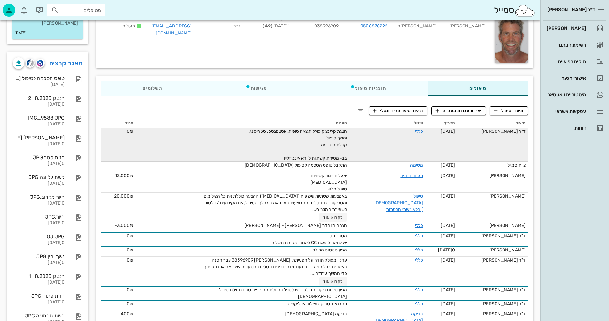
scroll to position [64, 0]
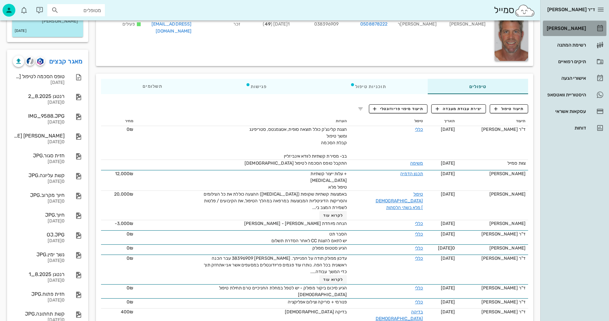
click at [575, 26] on div "[PERSON_NAME]" at bounding box center [565, 28] width 41 height 10
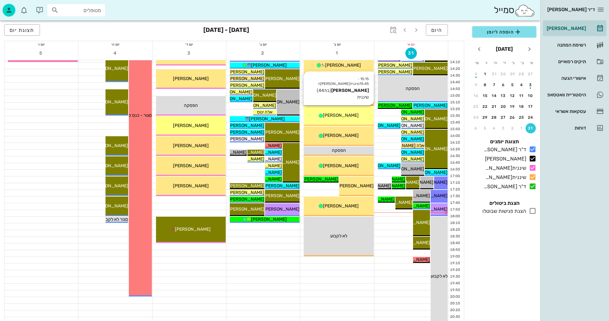
scroll to position [288, 0]
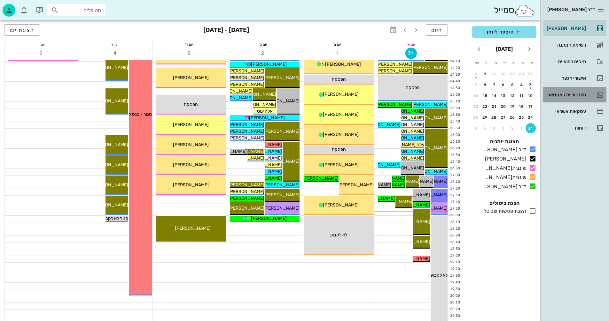
click at [554, 94] on div "היסטוריית וואטסאפ" at bounding box center [565, 94] width 41 height 5
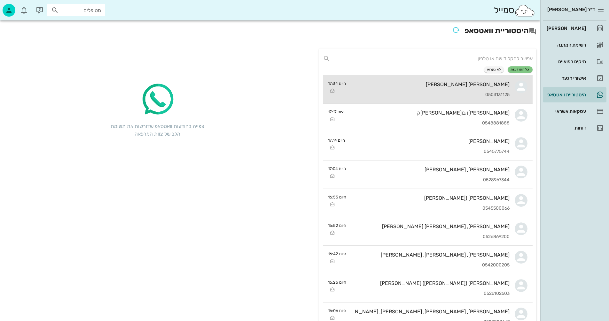
click at [426, 88] on div "[PERSON_NAME] [PERSON_NAME] 0503131125" at bounding box center [430, 89] width 159 height 28
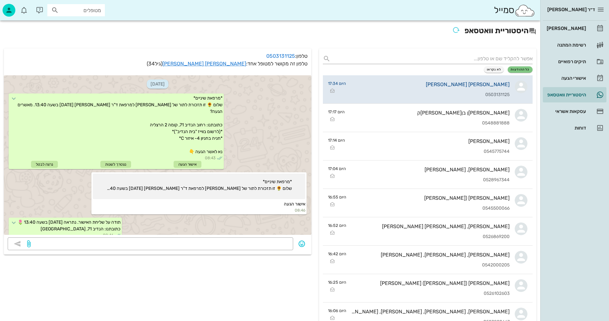
scroll to position [813, 0]
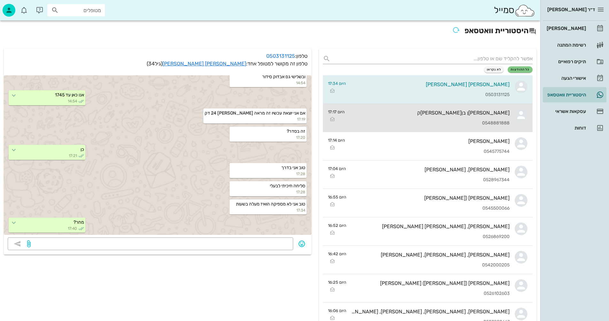
click at [404, 126] on div "0548881888" at bounding box center [430, 123] width 160 height 5
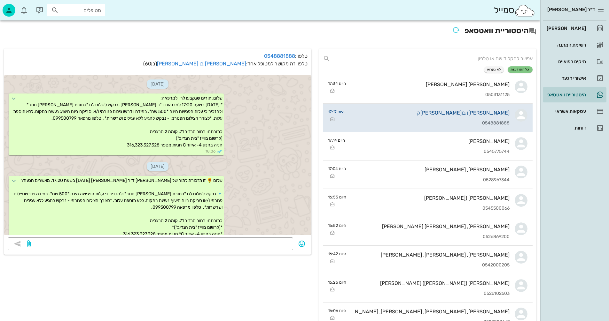
scroll to position [702, 0]
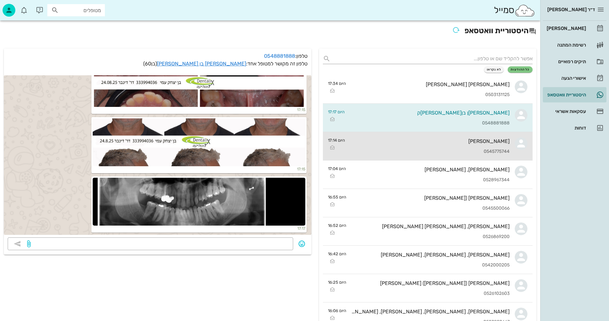
click at [395, 141] on div "[PERSON_NAME]" at bounding box center [429, 141] width 159 height 6
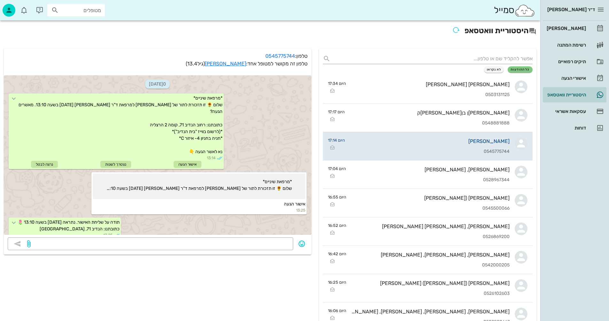
scroll to position [476, 0]
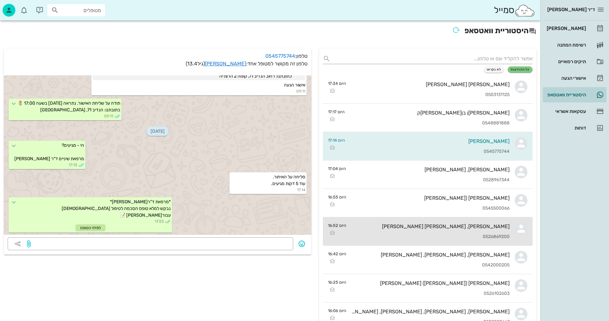
click at [386, 226] on div "[PERSON_NAME], [PERSON_NAME] [PERSON_NAME]" at bounding box center [430, 227] width 158 height 6
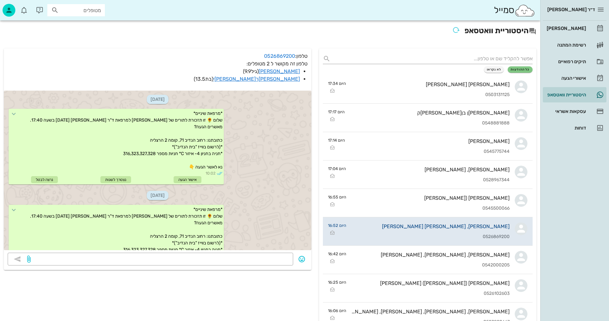
scroll to position [979, 0]
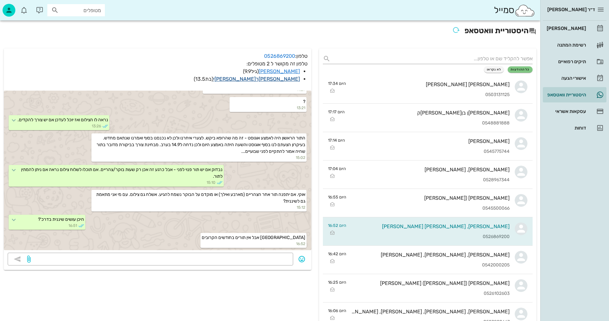
click at [290, 79] on link "[PERSON_NAME]ר[PERSON_NAME]י" at bounding box center [256, 79] width 87 height 6
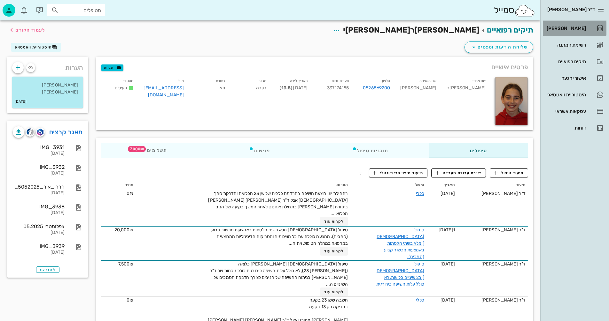
click at [575, 28] on div "[PERSON_NAME]" at bounding box center [565, 28] width 41 height 5
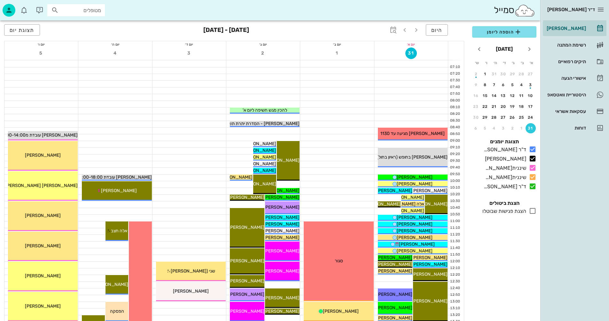
click at [94, 9] on input "מטופלים" at bounding box center [80, 10] width 41 height 8
type input "[PERSON_NAME]ר"
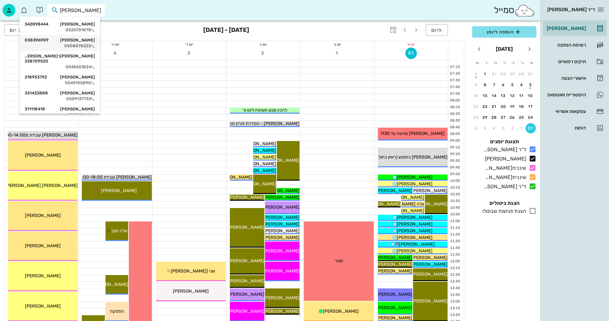
click at [87, 44] on div "0508878222" at bounding box center [60, 45] width 70 height 5
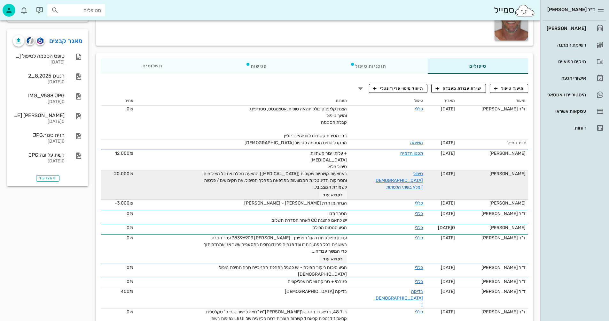
scroll to position [102, 0]
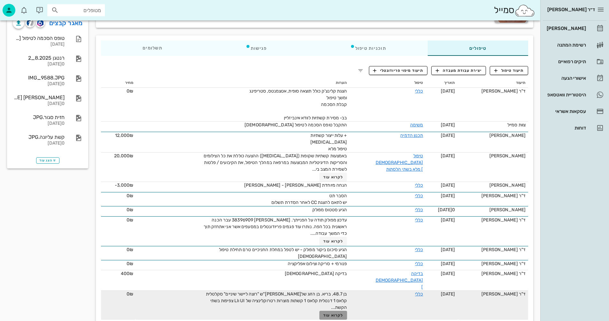
click at [327, 314] on span "לקרוא עוד" at bounding box center [333, 316] width 20 height 4
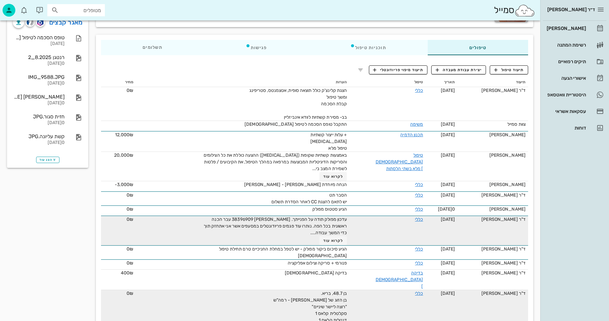
scroll to position [0, 0]
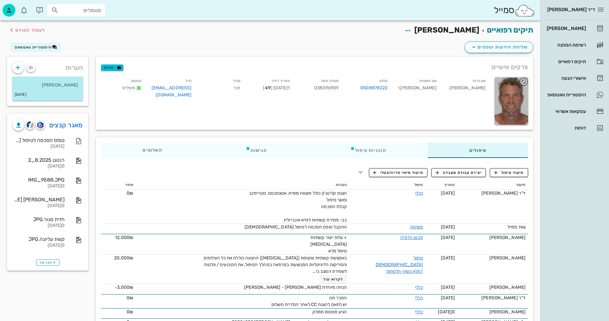
click at [501, 108] on div at bounding box center [511, 101] width 34 height 48
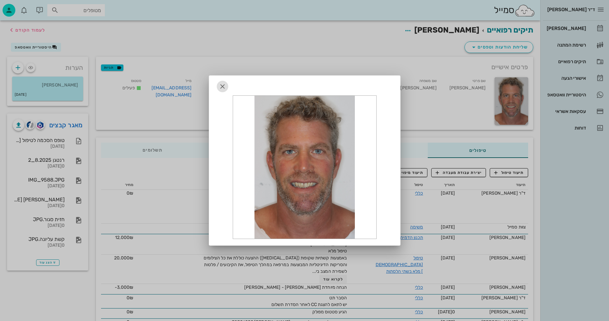
click at [222, 84] on icon "button" at bounding box center [223, 87] width 8 height 8
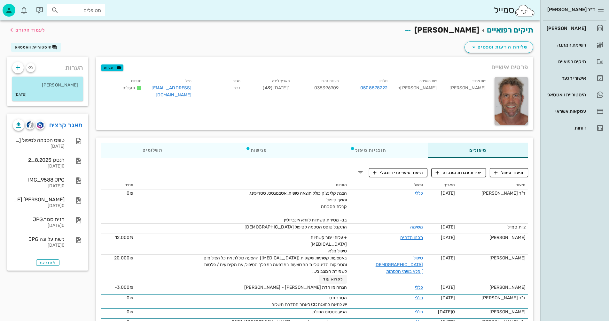
click at [77, 9] on input "מטופלים" at bounding box center [80, 10] width 41 height 8
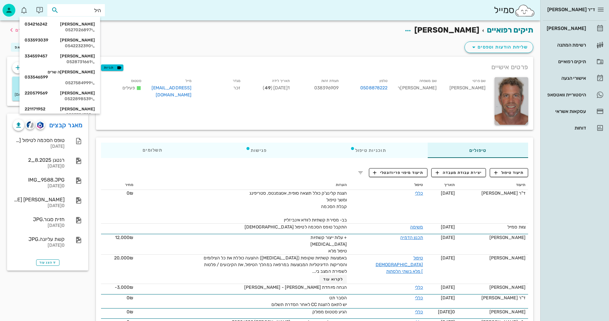
type input "[PERSON_NAME]"
click at [78, 29] on div "0527026897" at bounding box center [60, 29] width 70 height 5
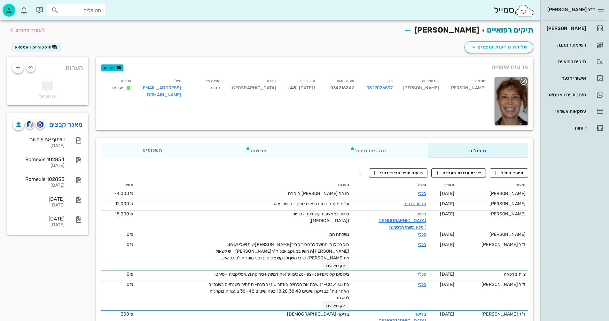
click at [502, 98] on div at bounding box center [511, 101] width 34 height 48
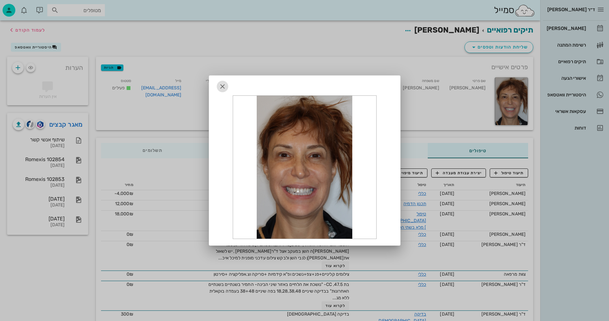
click at [226, 83] on span "button" at bounding box center [223, 87] width 12 height 8
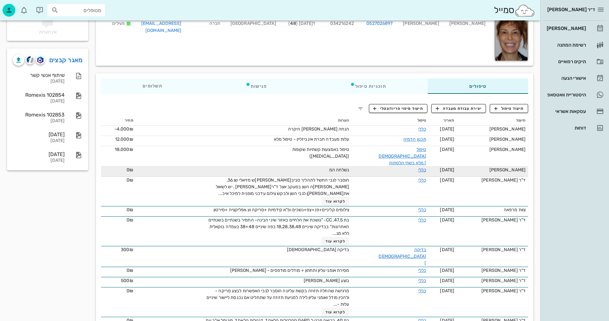
scroll to position [88, 0]
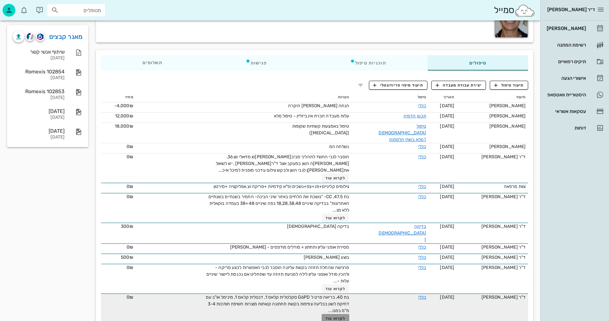
click at [329, 317] on span "לקרוא עוד" at bounding box center [335, 319] width 20 height 4
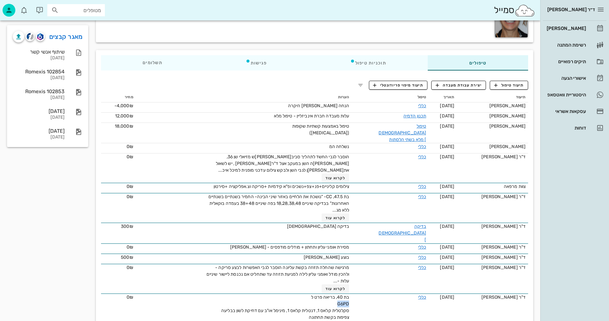
drag, startPoint x: 347, startPoint y: 285, endPoint x: 334, endPoint y: 287, distance: 12.8
copy span "G6PD"
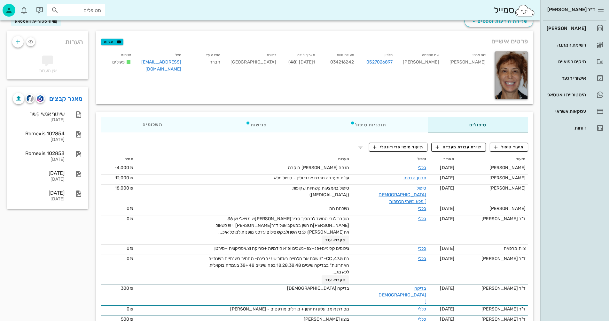
scroll to position [24, 0]
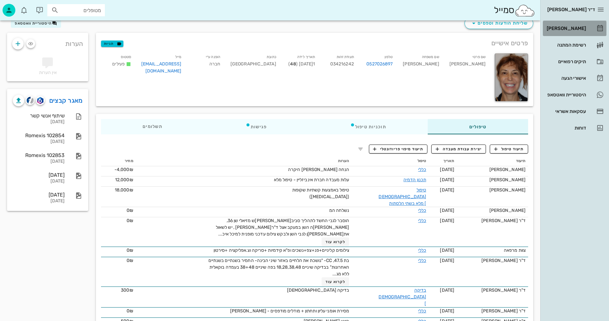
click at [571, 26] on div "[PERSON_NAME]" at bounding box center [565, 28] width 41 height 5
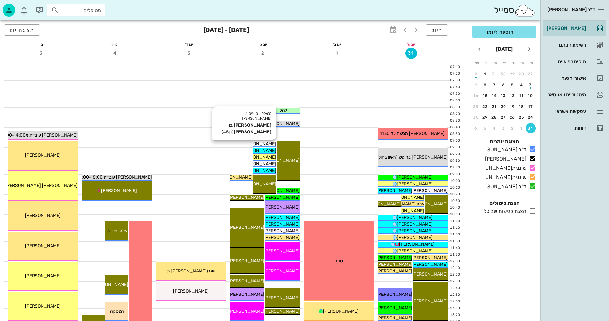
click at [262, 143] on span "[PERSON_NAME] בן [PERSON_NAME]" at bounding box center [237, 143] width 77 height 5
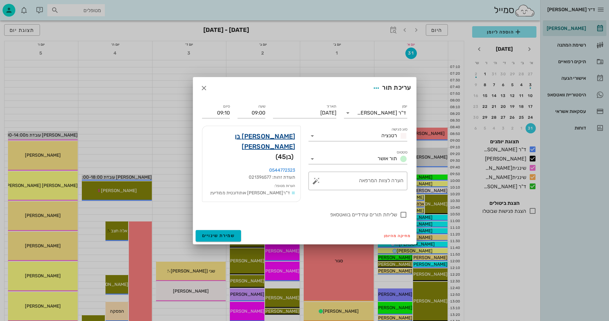
click at [290, 143] on link "[PERSON_NAME] בן [PERSON_NAME]" at bounding box center [251, 141] width 88 height 20
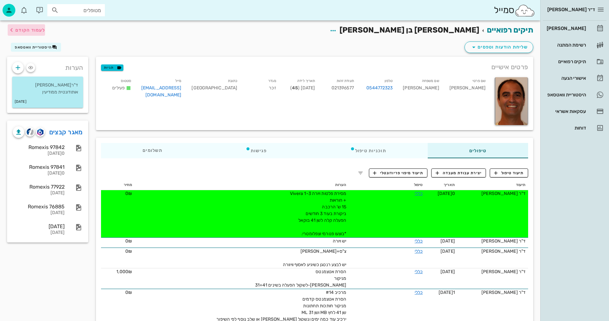
click at [28, 31] on span "לעמוד הקודם" at bounding box center [30, 29] width 30 height 5
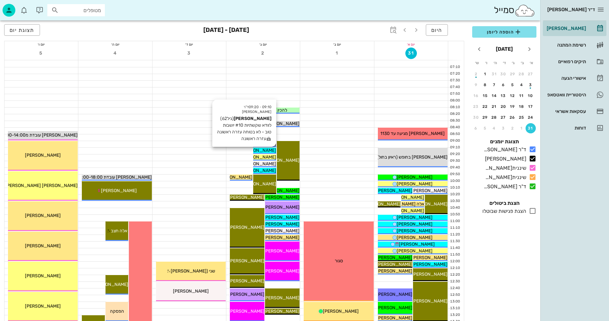
click at [270, 149] on span "[PERSON_NAME]" at bounding box center [258, 150] width 36 height 5
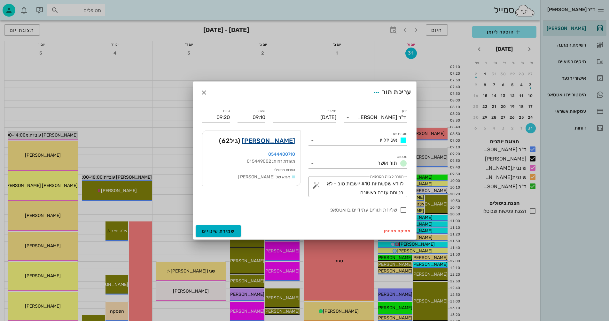
click at [274, 141] on link "[PERSON_NAME]" at bounding box center [268, 141] width 53 height 10
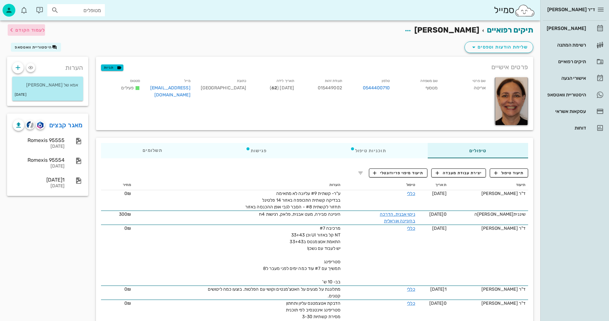
click at [35, 28] on span "לעמוד הקודם" at bounding box center [30, 29] width 30 height 5
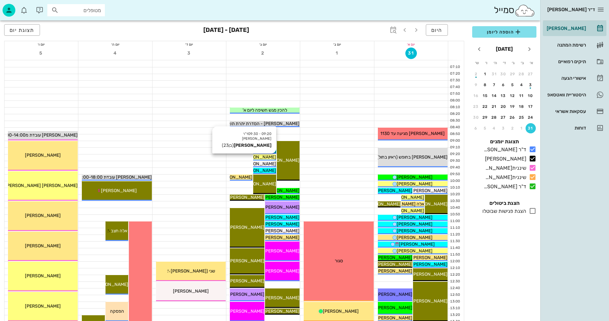
click at [267, 157] on span "[PERSON_NAME]" at bounding box center [258, 157] width 36 height 5
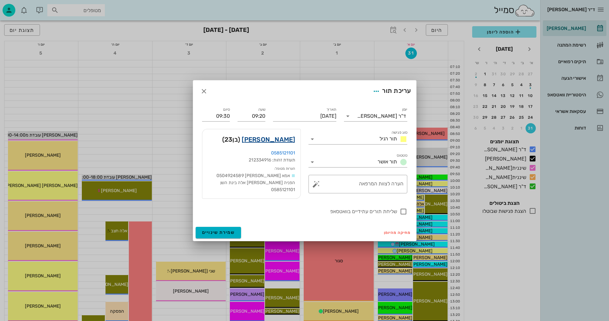
click at [288, 140] on link "[PERSON_NAME]" at bounding box center [268, 140] width 53 height 10
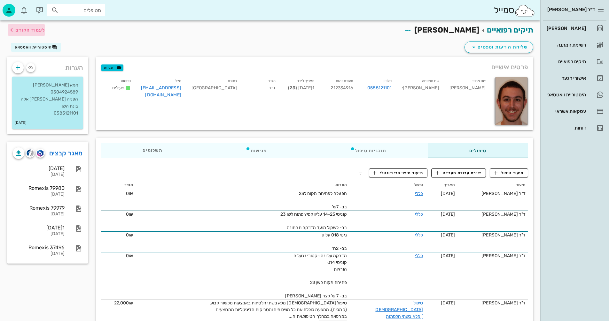
click at [27, 29] on span "לעמוד הקודם" at bounding box center [30, 29] width 30 height 5
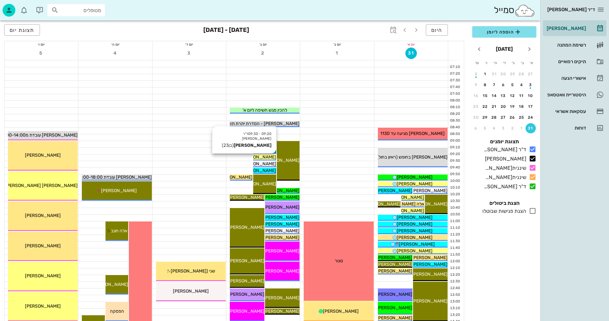
click at [265, 157] on span "[PERSON_NAME]" at bounding box center [258, 157] width 36 height 5
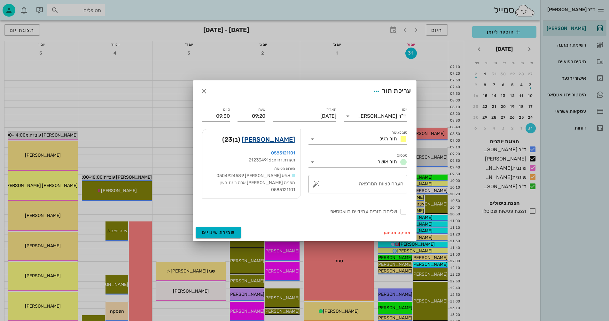
click at [277, 139] on link "[PERSON_NAME]" at bounding box center [268, 140] width 53 height 10
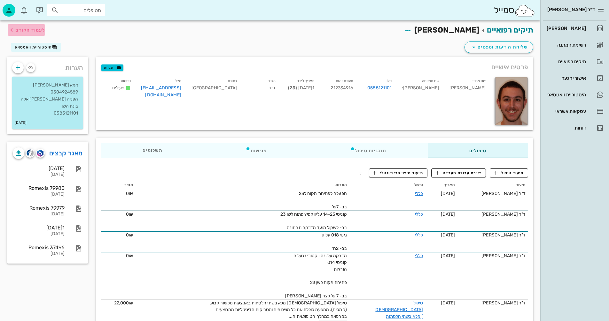
click at [25, 31] on span "לעמוד הקודם" at bounding box center [30, 29] width 30 height 5
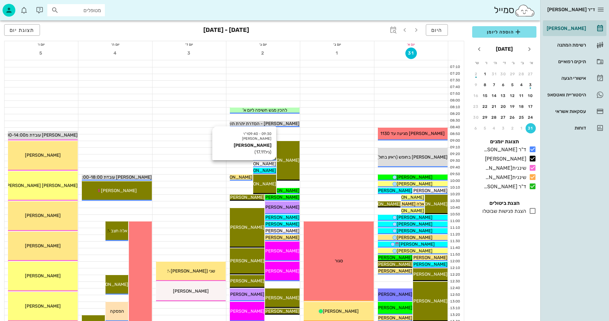
click at [265, 164] on span "[PERSON_NAME]" at bounding box center [258, 163] width 36 height 5
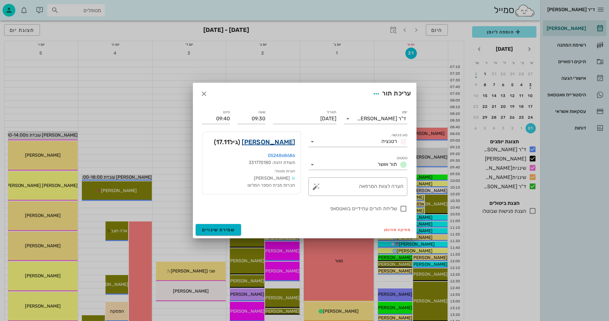
click at [285, 144] on link "[PERSON_NAME]" at bounding box center [268, 142] width 53 height 10
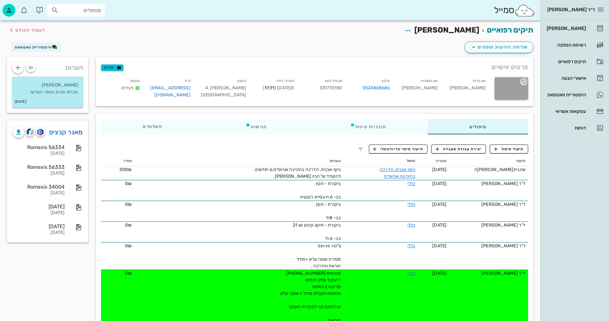
click at [523, 82] on icon "button" at bounding box center [524, 82] width 8 height 8
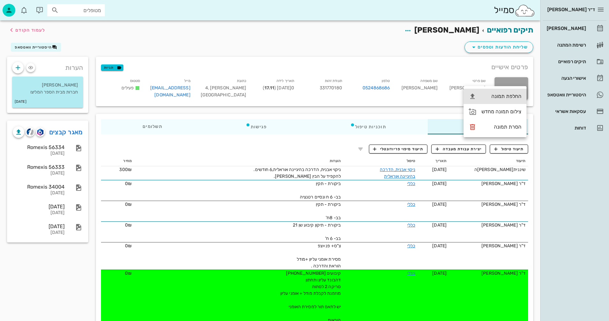
click at [491, 96] on div "החלפת תמונה" at bounding box center [501, 96] width 40 height 6
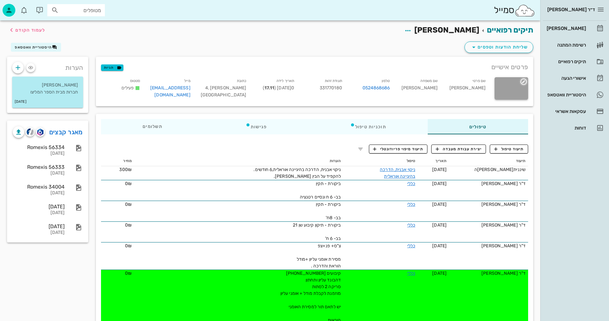
click at [523, 81] on icon "button" at bounding box center [524, 82] width 8 height 8
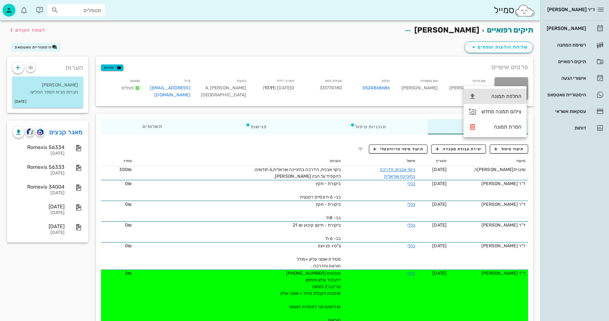
click at [490, 95] on div "החלפת תמונה" at bounding box center [501, 96] width 40 height 6
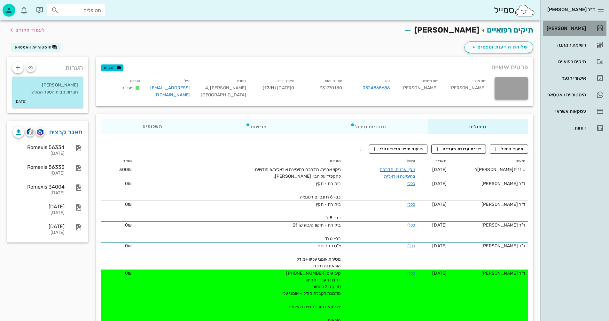
click at [572, 27] on div "[PERSON_NAME]" at bounding box center [565, 28] width 41 height 5
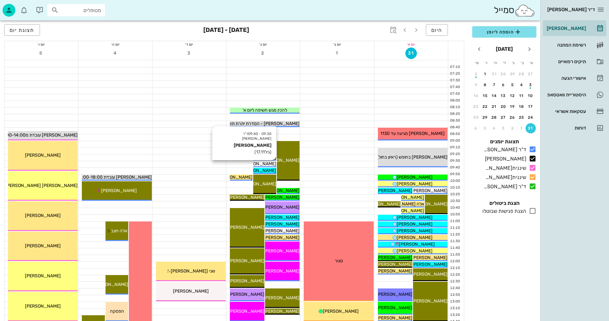
click at [270, 164] on span "[PERSON_NAME]" at bounding box center [258, 163] width 36 height 5
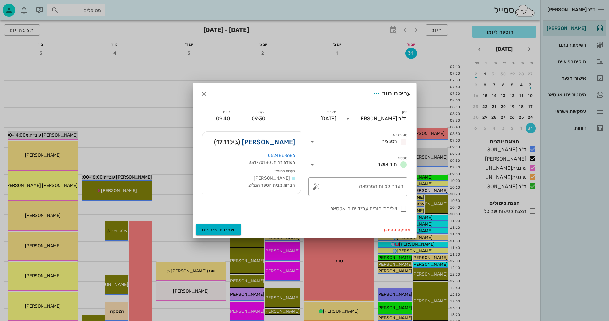
click at [282, 141] on link "[PERSON_NAME]" at bounding box center [268, 142] width 53 height 10
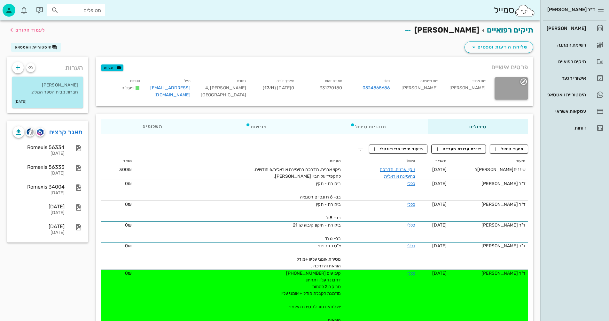
click at [523, 81] on icon "button" at bounding box center [524, 82] width 8 height 8
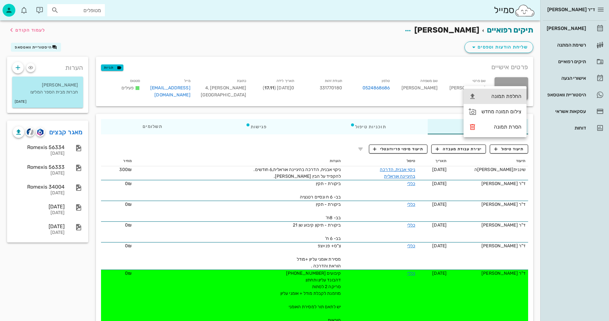
click at [496, 95] on div "החלפת תמונה" at bounding box center [501, 96] width 40 height 6
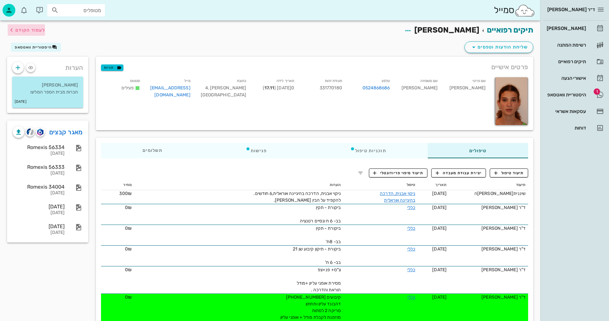
click at [23, 27] on span "לעמוד הקודם" at bounding box center [30, 29] width 30 height 5
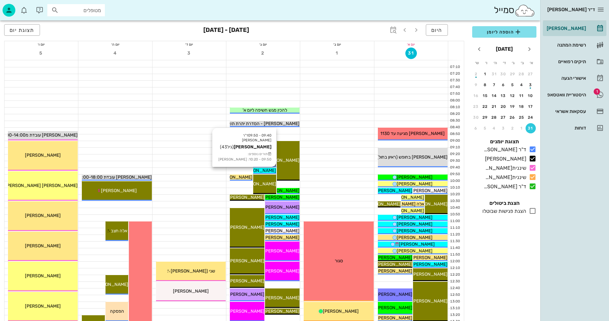
click at [260, 171] on span "[PERSON_NAME]" at bounding box center [258, 170] width 36 height 5
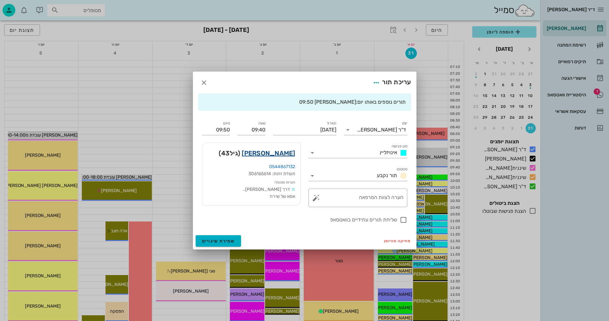
click at [274, 154] on link "[PERSON_NAME]" at bounding box center [268, 153] width 53 height 10
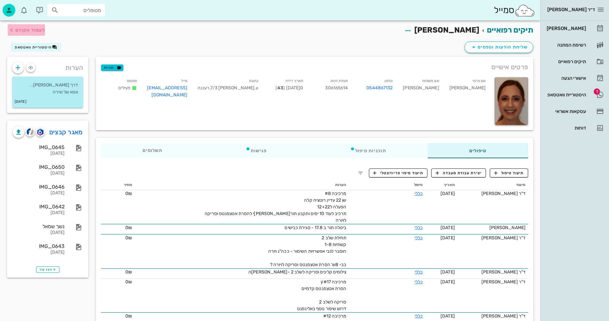
click at [34, 29] on span "לעמוד הקודם" at bounding box center [30, 29] width 30 height 5
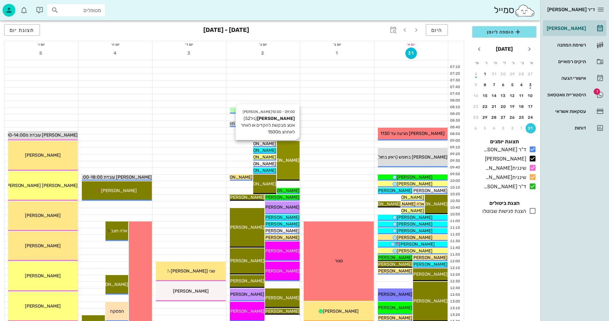
click at [290, 154] on div "09:00 - 10:00 [PERSON_NAME] (גיל 52 ) [PERSON_NAME] מבקשת להקדים או לאחר לאחהצ …" at bounding box center [288, 161] width 23 height 40
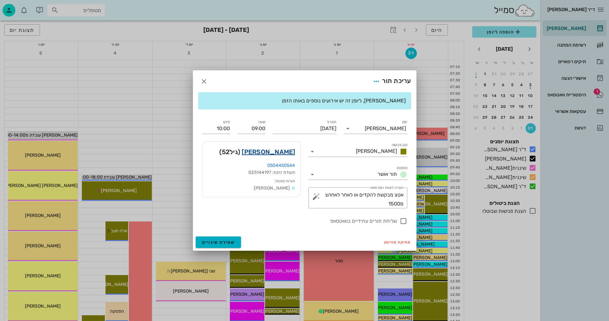
click at [275, 151] on link "[PERSON_NAME]" at bounding box center [268, 152] width 53 height 10
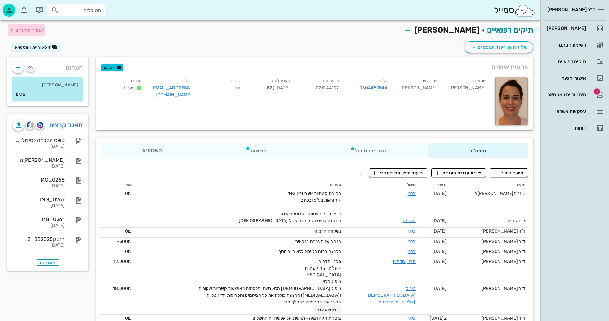
click at [35, 30] on span "לעמוד הקודם" at bounding box center [30, 29] width 30 height 5
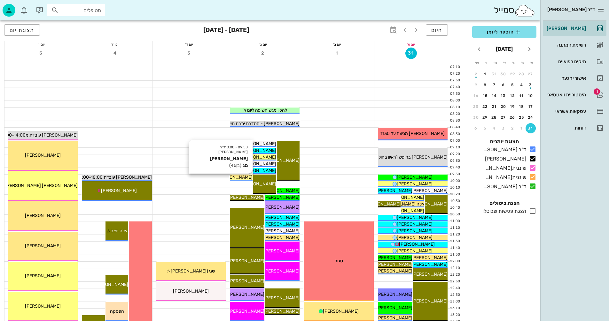
click at [240, 175] on span "[PERSON_NAME] מגן" at bounding box center [231, 177] width 43 height 5
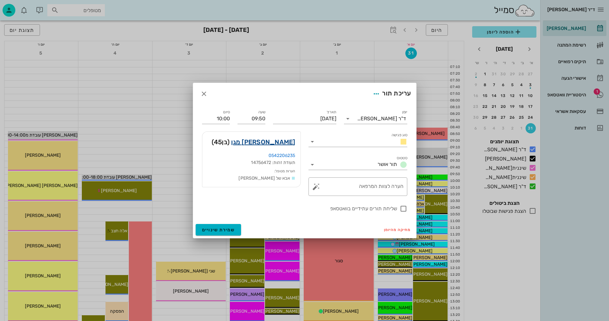
click at [279, 142] on link "[PERSON_NAME] מגן" at bounding box center [263, 142] width 64 height 10
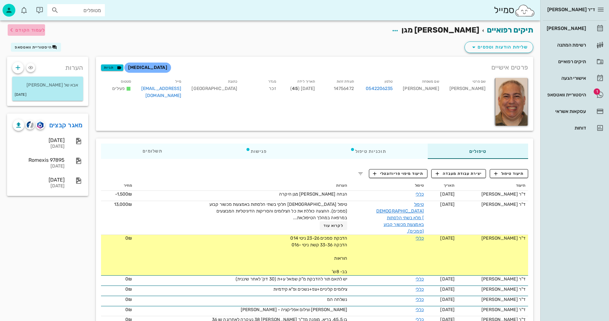
click at [28, 31] on span "לעמוד הקודם" at bounding box center [30, 29] width 30 height 5
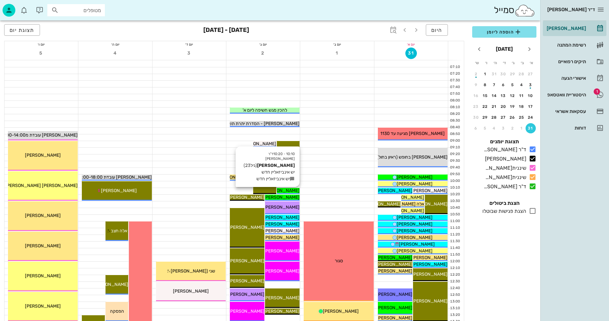
click at [287, 192] on span "[PERSON_NAME]" at bounding box center [282, 190] width 36 height 5
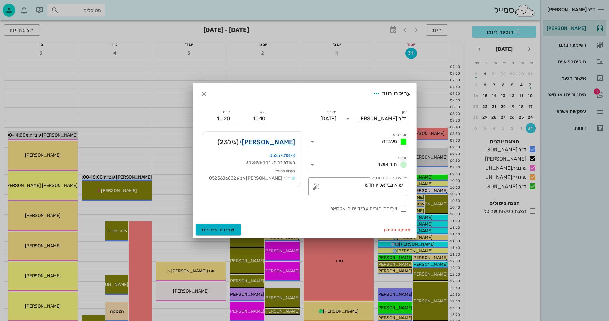
click at [278, 144] on link "[PERSON_NAME]י" at bounding box center [267, 142] width 55 height 10
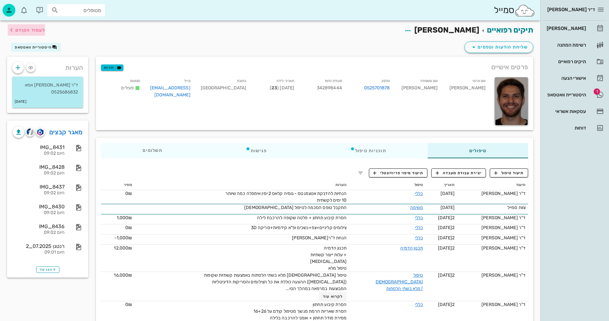
click at [32, 31] on span "לעמוד הקודם" at bounding box center [30, 29] width 30 height 5
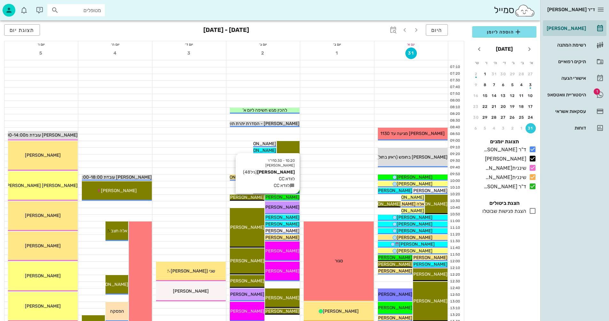
click at [288, 198] on span "[PERSON_NAME]" at bounding box center [282, 197] width 36 height 5
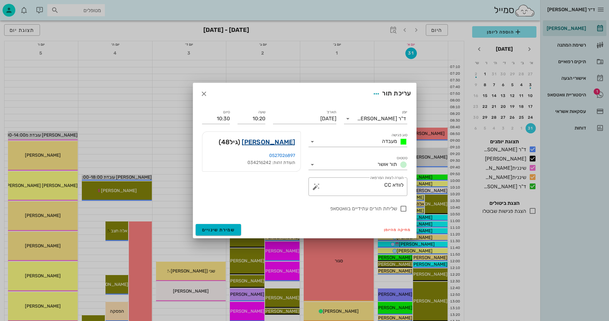
click at [284, 141] on link "[PERSON_NAME]" at bounding box center [268, 142] width 53 height 10
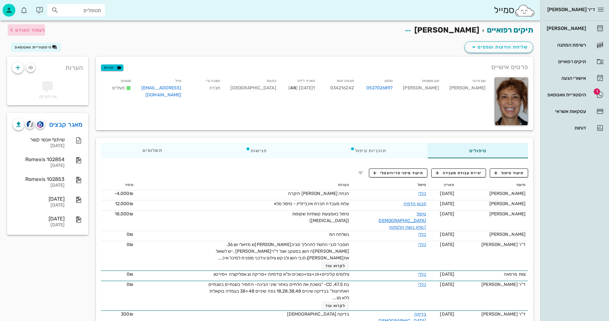
click at [30, 30] on span "לעמוד הקודם" at bounding box center [30, 29] width 30 height 5
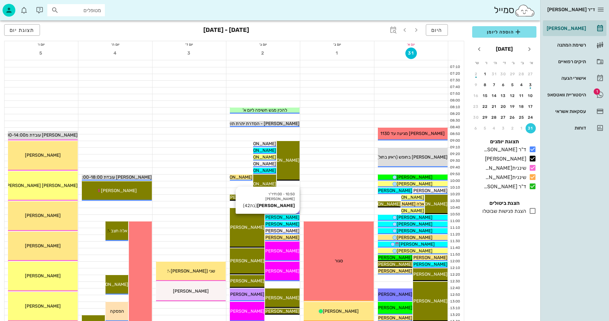
click at [292, 217] on span "[PERSON_NAME]" at bounding box center [282, 217] width 36 height 5
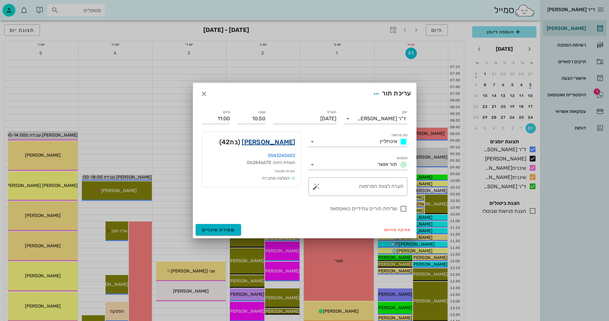
click at [274, 143] on link "[PERSON_NAME]" at bounding box center [268, 142] width 53 height 10
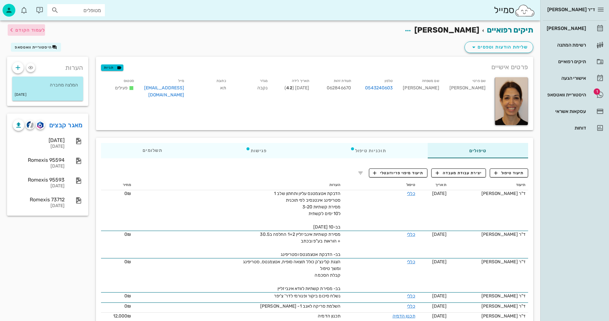
click at [21, 30] on span "לעמוד הקודם" at bounding box center [30, 29] width 30 height 5
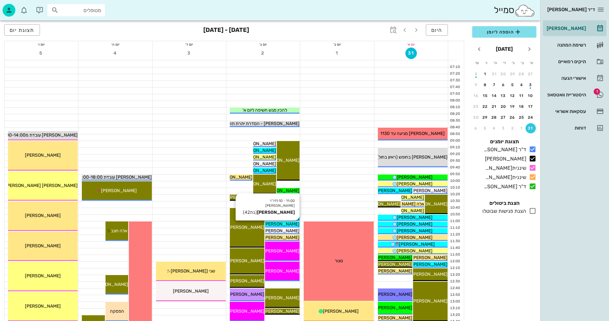
click at [287, 224] on span "[PERSON_NAME]" at bounding box center [282, 224] width 36 height 5
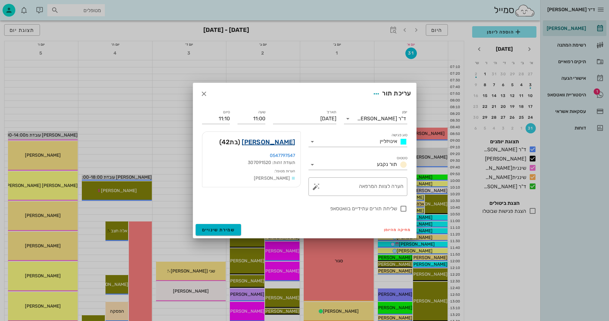
click at [281, 142] on link "[PERSON_NAME]" at bounding box center [268, 142] width 53 height 10
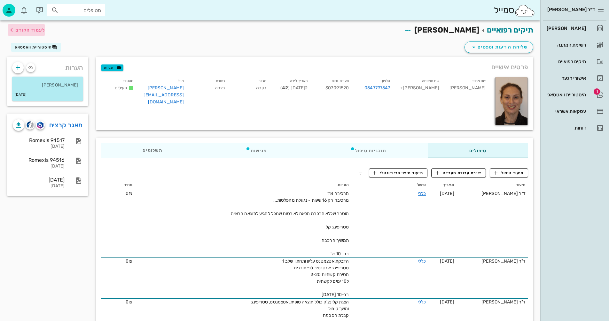
click at [31, 31] on span "לעמוד הקודם" at bounding box center [30, 29] width 30 height 5
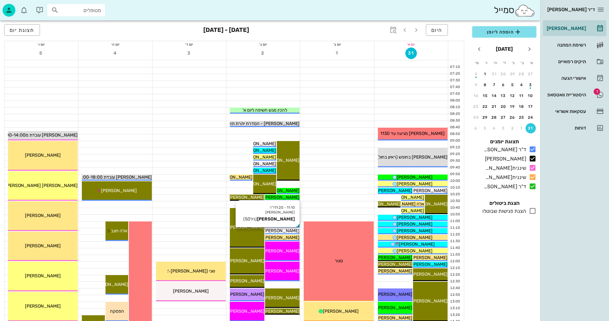
click at [287, 230] on span "[PERSON_NAME]" at bounding box center [282, 230] width 36 height 5
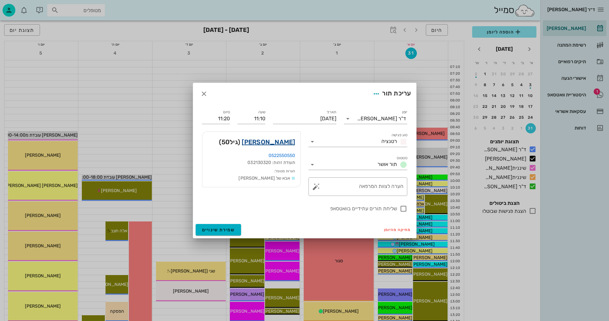
click at [277, 142] on link "[PERSON_NAME]" at bounding box center [268, 142] width 53 height 10
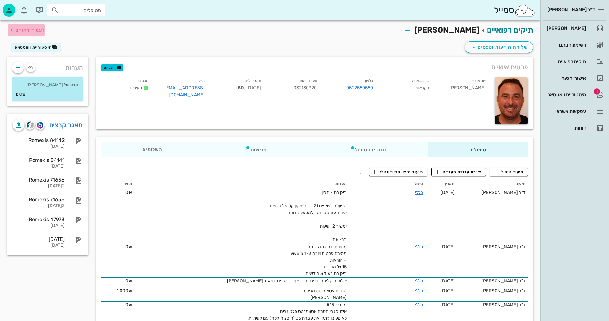
click at [43, 29] on span "לעמוד הקודם" at bounding box center [30, 29] width 30 height 5
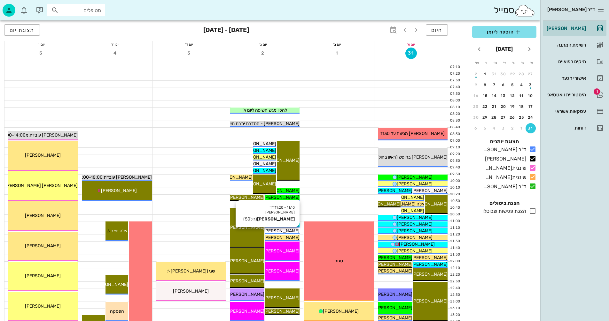
click at [284, 232] on span "[PERSON_NAME]" at bounding box center [282, 230] width 36 height 5
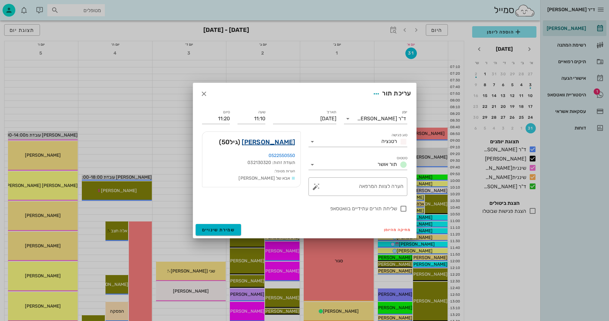
click at [290, 143] on link "[PERSON_NAME]" at bounding box center [268, 142] width 53 height 10
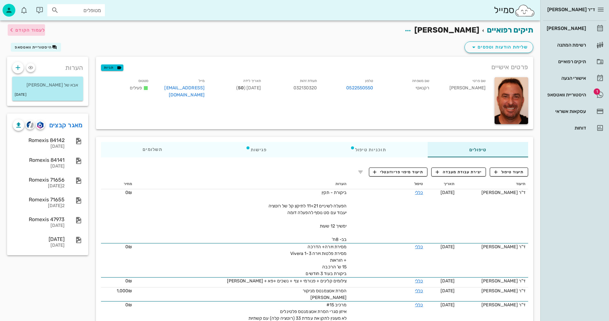
click at [28, 27] on span "לעמוד הקודם" at bounding box center [26, 30] width 37 height 8
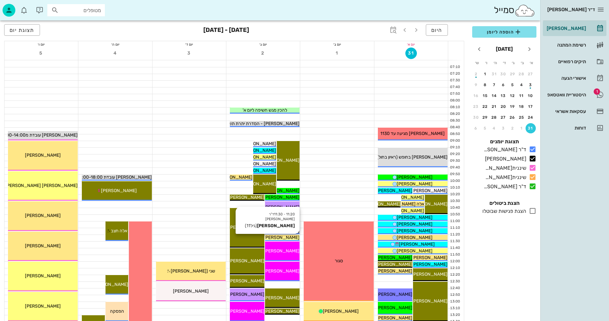
click at [285, 237] on span "[PERSON_NAME]" at bounding box center [282, 237] width 36 height 5
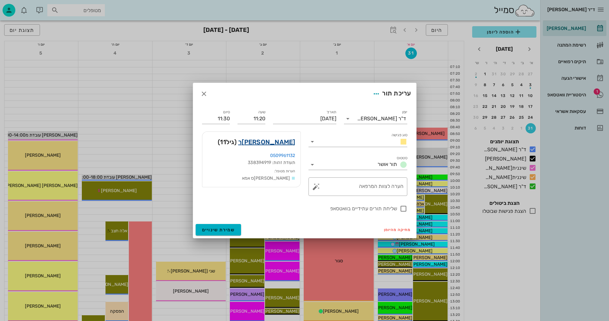
click at [286, 142] on link "[PERSON_NAME]ר" at bounding box center [266, 142] width 57 height 10
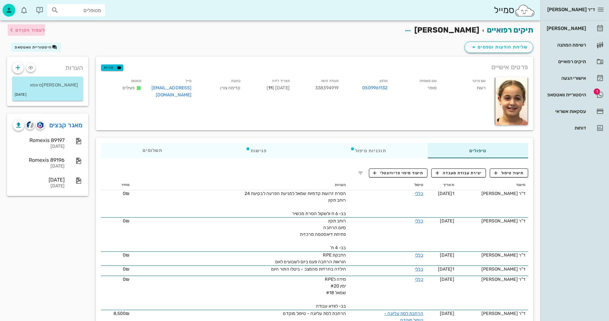
click at [33, 31] on span "לעמוד הקודם" at bounding box center [30, 29] width 30 height 5
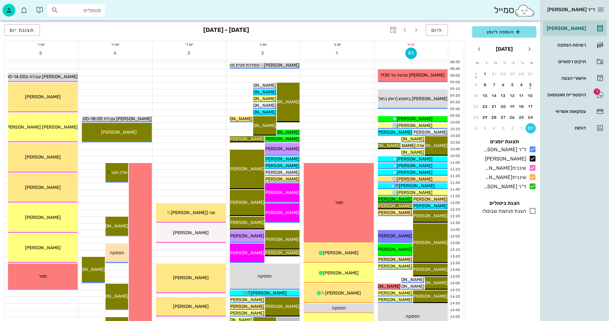
scroll to position [64, 0]
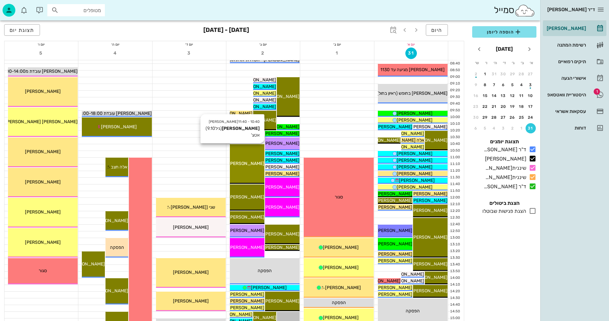
click at [244, 160] on div "10:40 - 11:40 [PERSON_NAME] (גיל 9.10 ) אטצ' [PERSON_NAME]" at bounding box center [247, 164] width 35 height 40
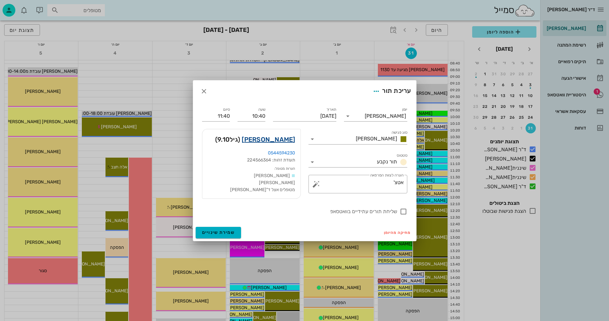
click at [274, 142] on link "[PERSON_NAME]" at bounding box center [268, 140] width 53 height 10
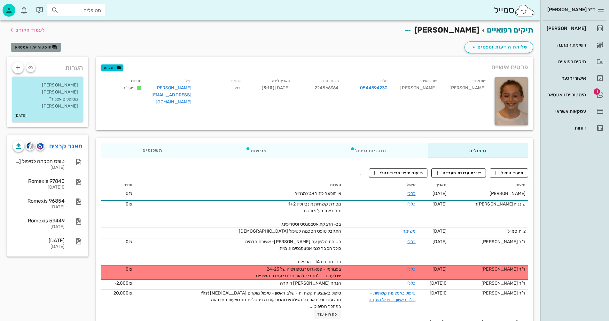
click at [34, 47] on span "היסטוריית וואטסאפ" at bounding box center [33, 47] width 37 height 4
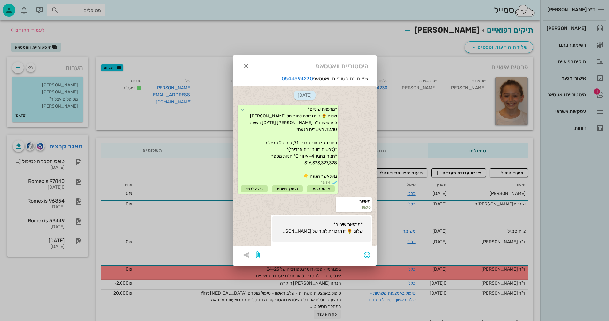
scroll to position [458, 0]
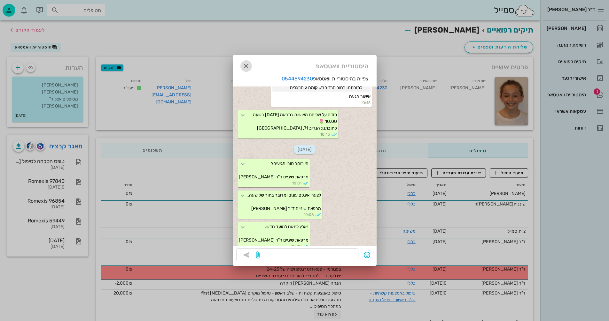
click at [245, 65] on icon "button" at bounding box center [246, 66] width 8 height 8
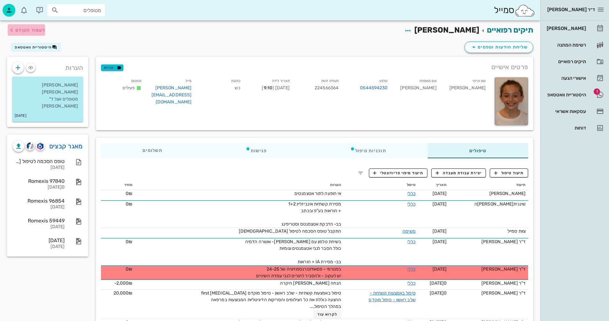
click at [34, 28] on span "לעמוד הקודם" at bounding box center [30, 29] width 30 height 5
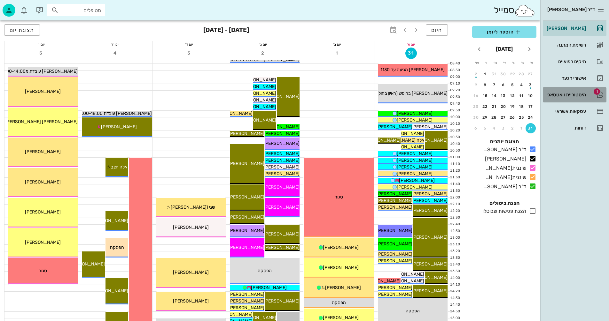
click at [568, 93] on div "היסטוריית וואטסאפ" at bounding box center [565, 94] width 41 height 5
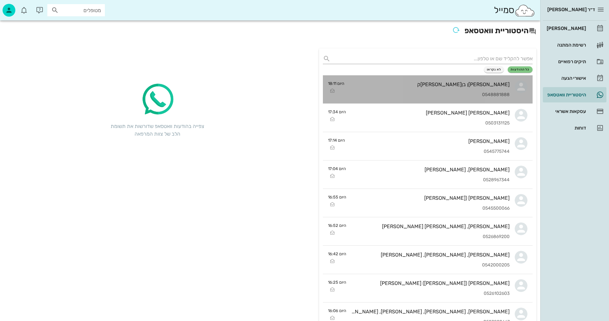
click at [398, 93] on div "0548881888" at bounding box center [429, 94] width 160 height 5
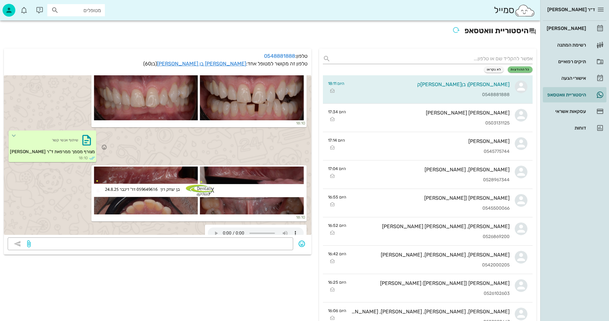
scroll to position [884, 0]
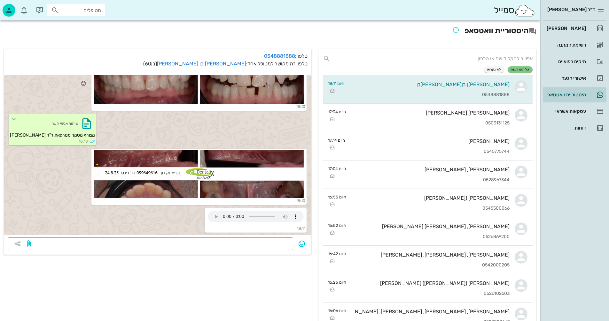
click at [220, 85] on div at bounding box center [199, 80] width 213 height 48
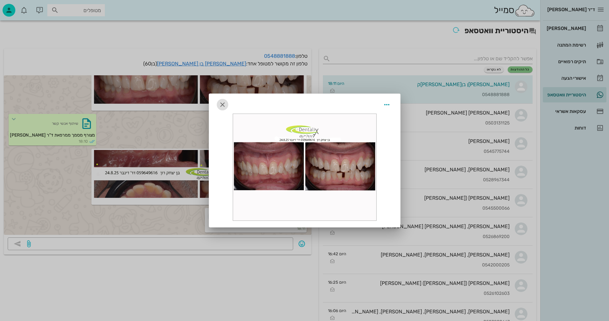
click at [222, 102] on icon "button" at bounding box center [223, 105] width 8 height 8
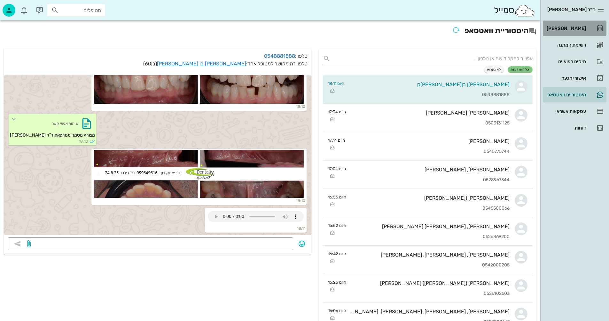
click at [586, 26] on link "[PERSON_NAME]" at bounding box center [575, 28] width 64 height 15
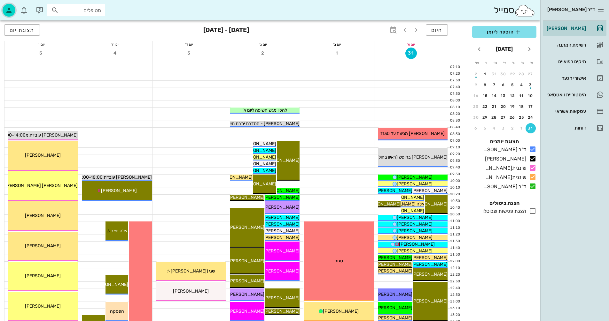
click at [7, 11] on icon "button" at bounding box center [9, 10] width 8 height 8
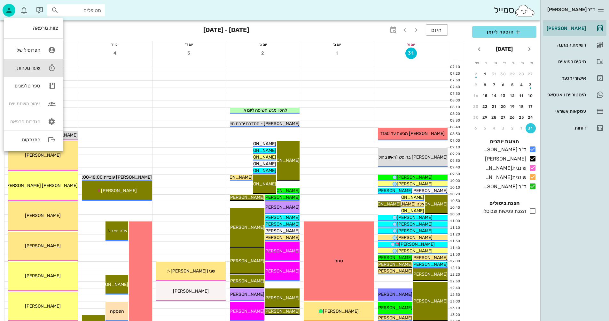
click at [32, 66] on div "שעון נוכחות" at bounding box center [24, 68] width 31 height 6
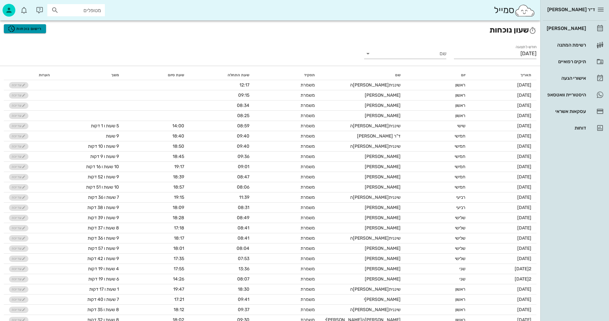
click at [24, 28] on span "רישום נוכחות" at bounding box center [25, 29] width 34 height 8
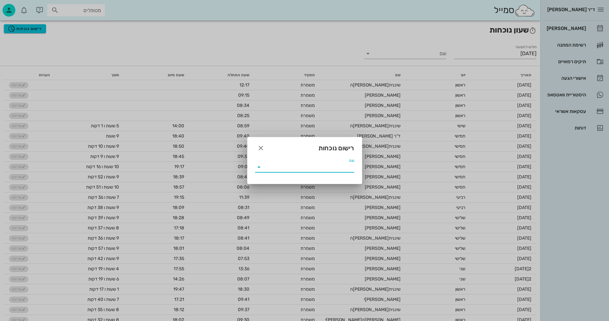
click at [275, 166] on input "שם" at bounding box center [309, 167] width 90 height 10
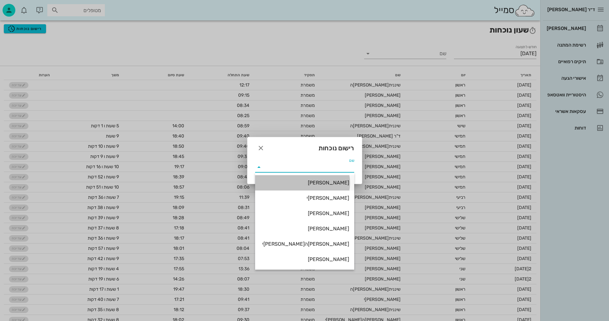
click at [331, 183] on div "[PERSON_NAME]" at bounding box center [304, 183] width 89 height 6
type input "[PERSON_NAME]"
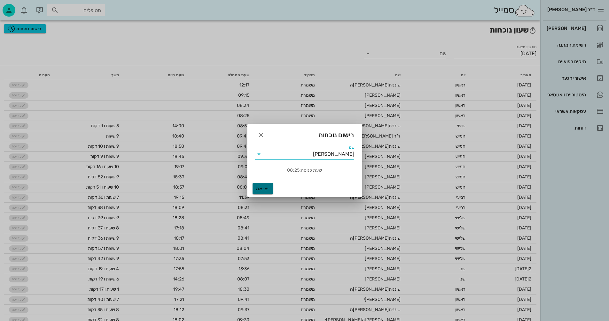
click at [261, 187] on span "יציאה" at bounding box center [262, 188] width 15 height 5
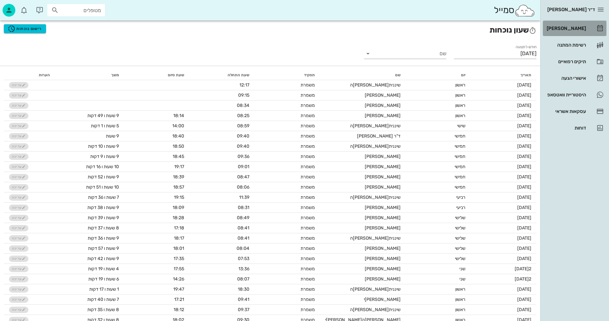
click at [576, 29] on div "[PERSON_NAME]" at bounding box center [565, 28] width 41 height 5
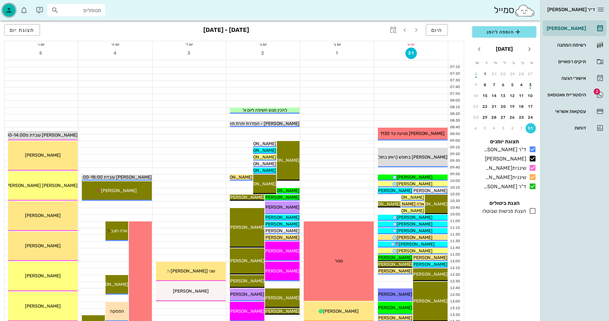
drag, startPoint x: 15, startPoint y: 6, endPoint x: 12, endPoint y: 7, distance: 3.3
click at [14, 6] on span "button" at bounding box center [8, 10] width 15 height 13
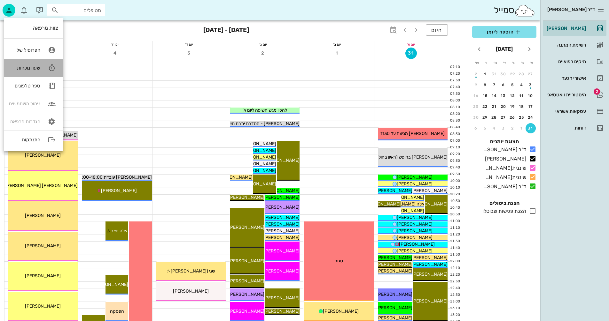
click at [38, 71] on div "שעון נוכחות" at bounding box center [24, 68] width 31 height 6
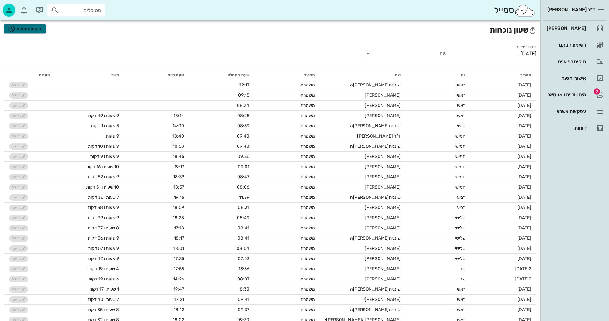
click at [32, 27] on span "רישום נוכחות" at bounding box center [25, 29] width 34 height 8
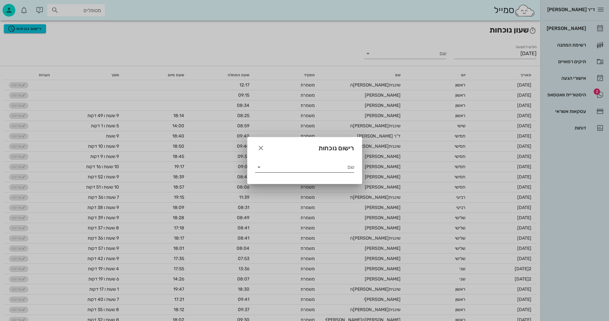
click at [314, 164] on input "שם" at bounding box center [309, 167] width 90 height 10
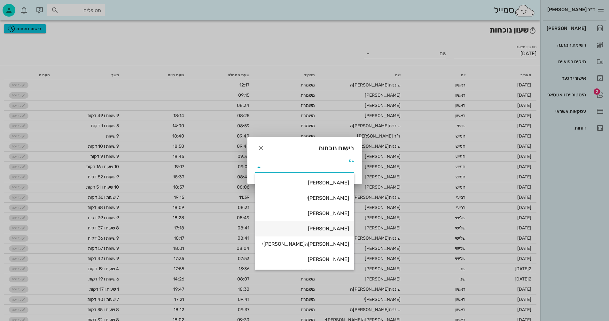
click at [342, 226] on div "[PERSON_NAME]" at bounding box center [304, 229] width 89 height 6
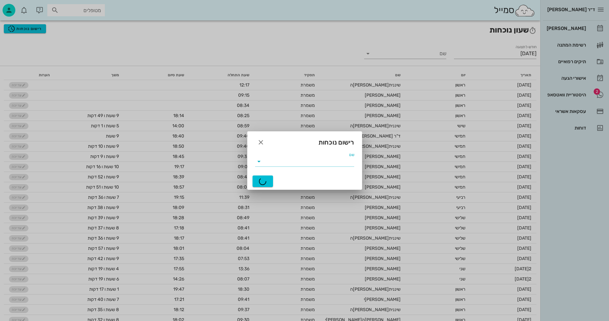
type input "[PERSON_NAME]"
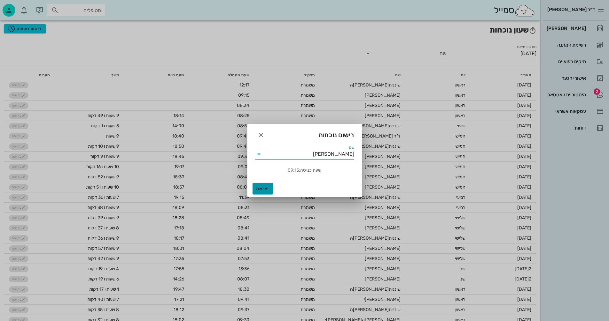
click at [267, 186] on span "יציאה" at bounding box center [262, 188] width 15 height 5
